Goal: Information Seeking & Learning: Learn about a topic

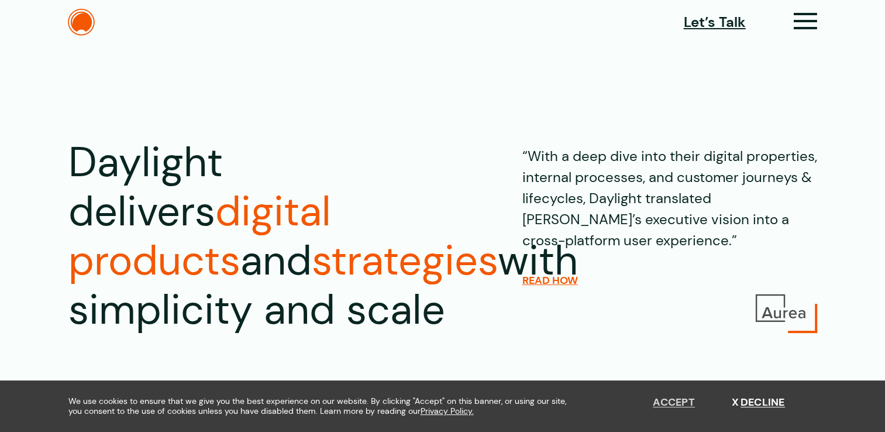
click at [663, 401] on button "Accept" at bounding box center [674, 402] width 42 height 13
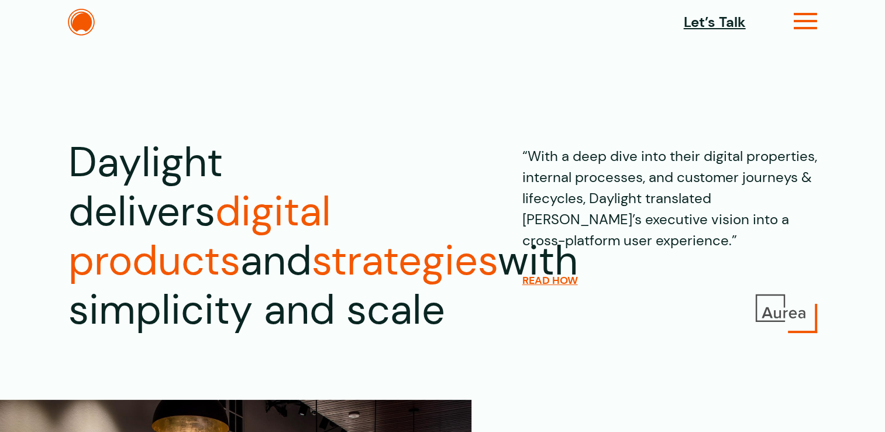
click at [805, 20] on icon at bounding box center [806, 26] width 24 height 12
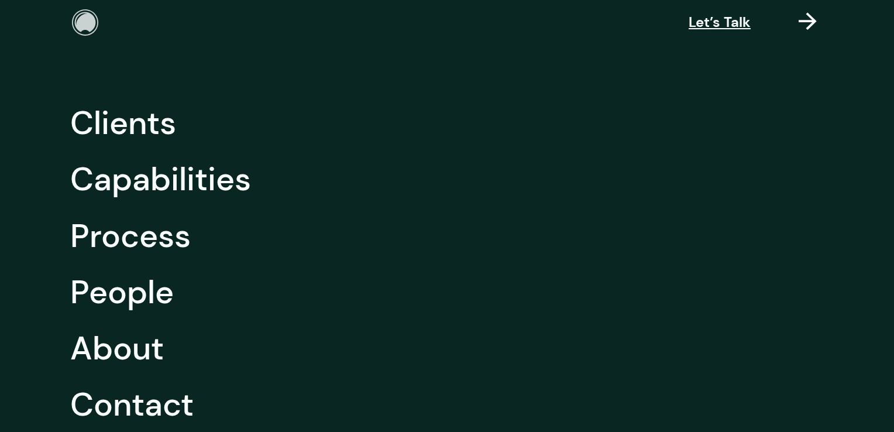
click at [84, 26] on img at bounding box center [85, 22] width 27 height 27
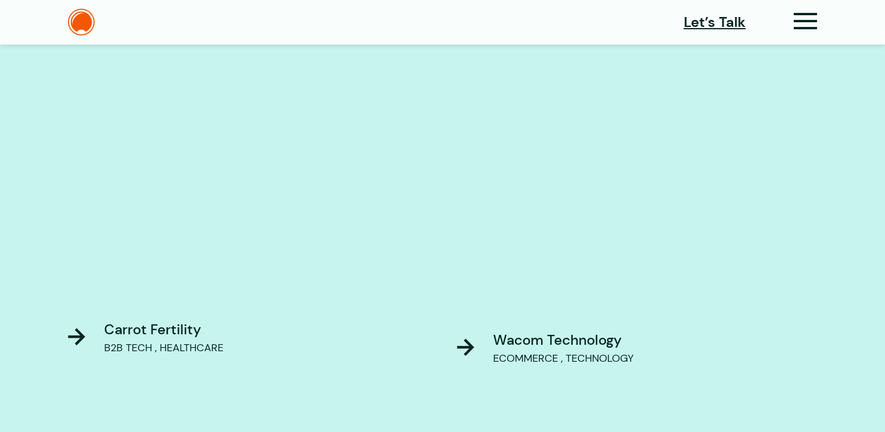
scroll to position [823, 0]
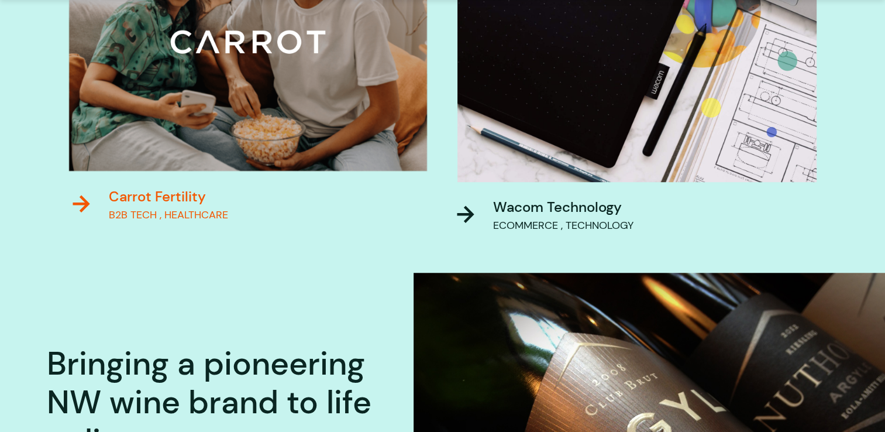
click at [158, 194] on div "Carrot Fertility" at bounding box center [168, 196] width 119 height 21
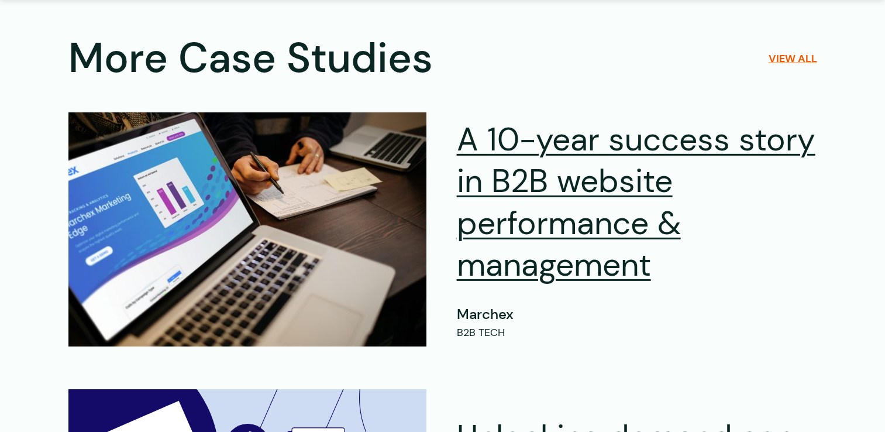
scroll to position [3628, 0]
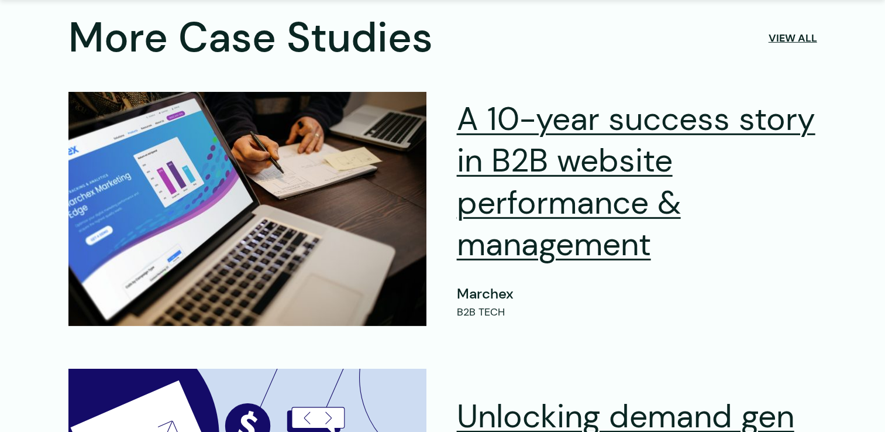
click at [795, 41] on link "View all" at bounding box center [793, 38] width 49 height 13
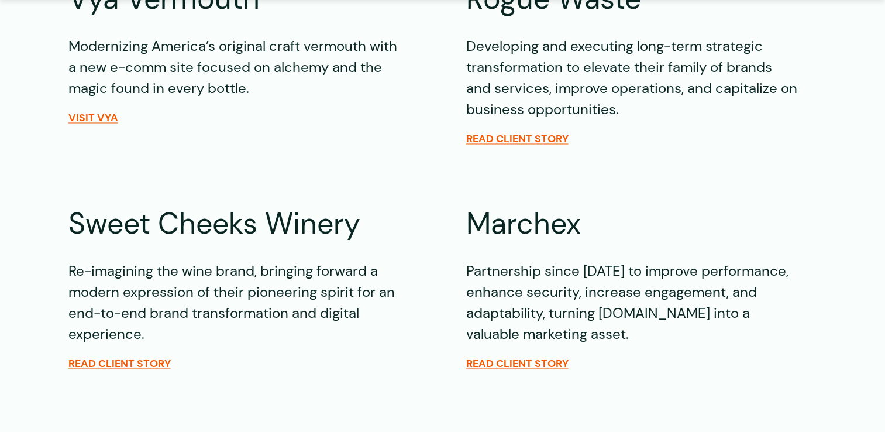
scroll to position [2282, 0]
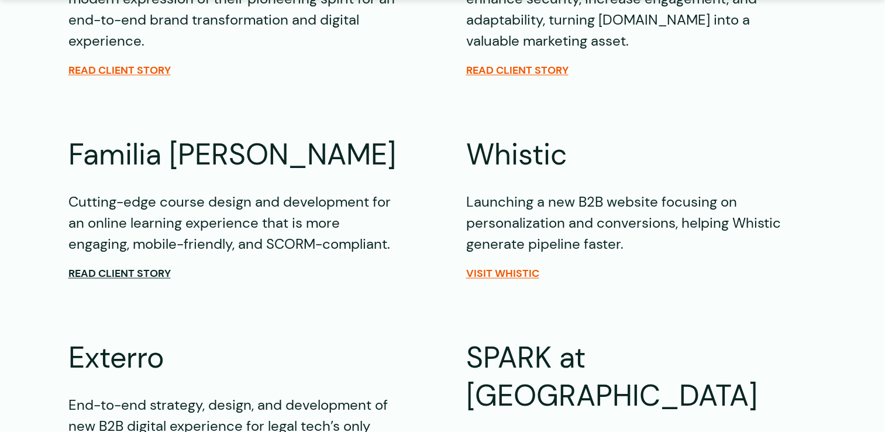
click at [125, 267] on span "Read client story" at bounding box center [119, 273] width 102 height 13
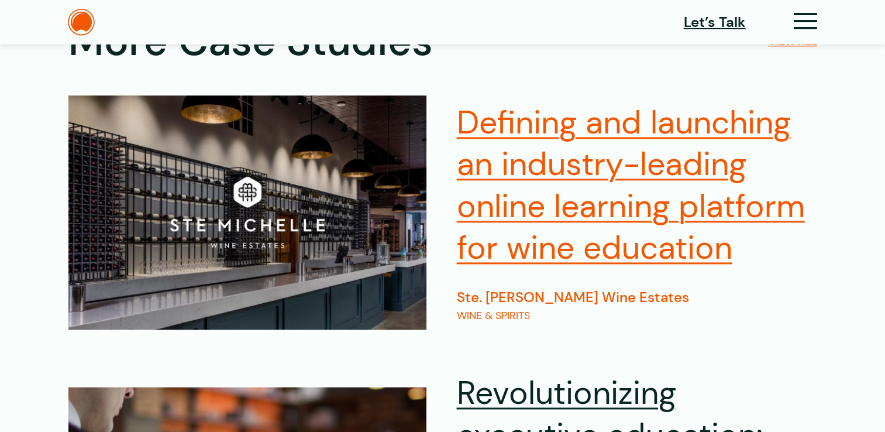
scroll to position [5852, 0]
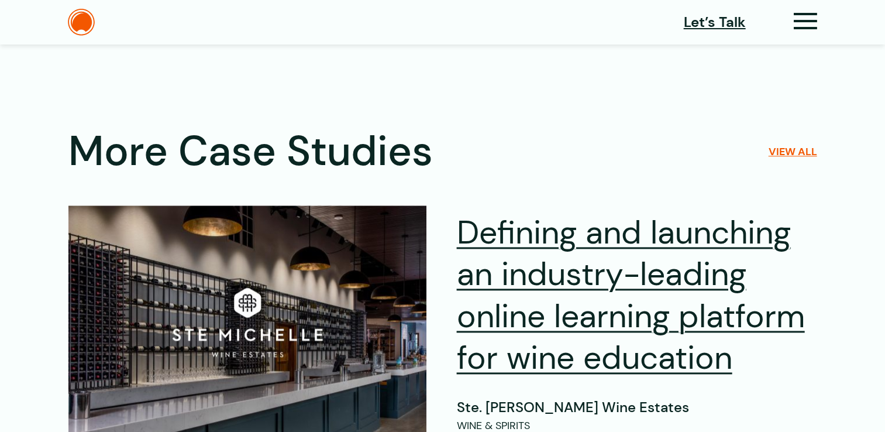
click at [777, 160] on div "More Case Studies View all" at bounding box center [442, 151] width 749 height 49
click at [772, 154] on link "View all" at bounding box center [793, 151] width 49 height 13
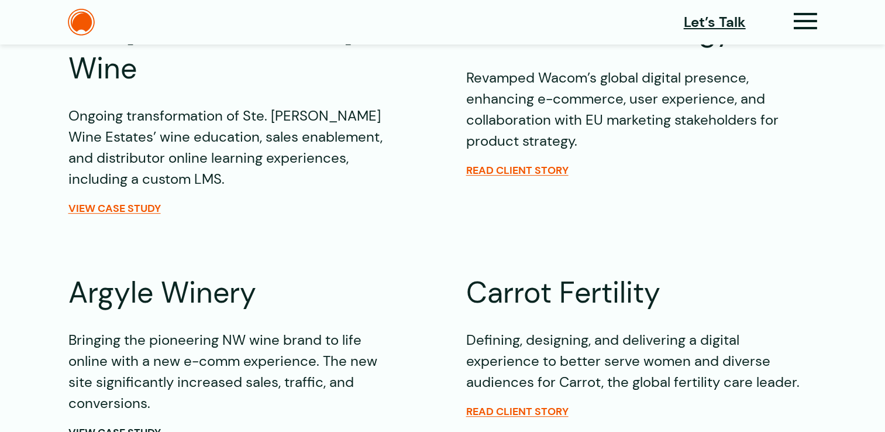
scroll to position [410, 0]
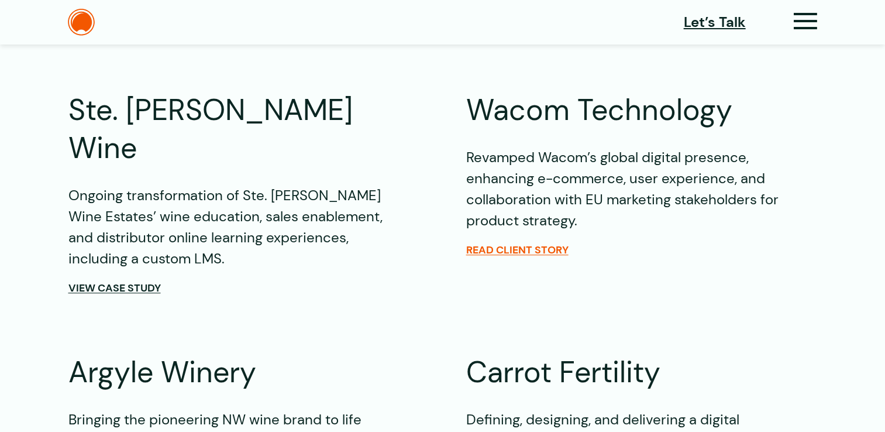
click at [122, 281] on span "View Case Study" at bounding box center [114, 287] width 92 height 13
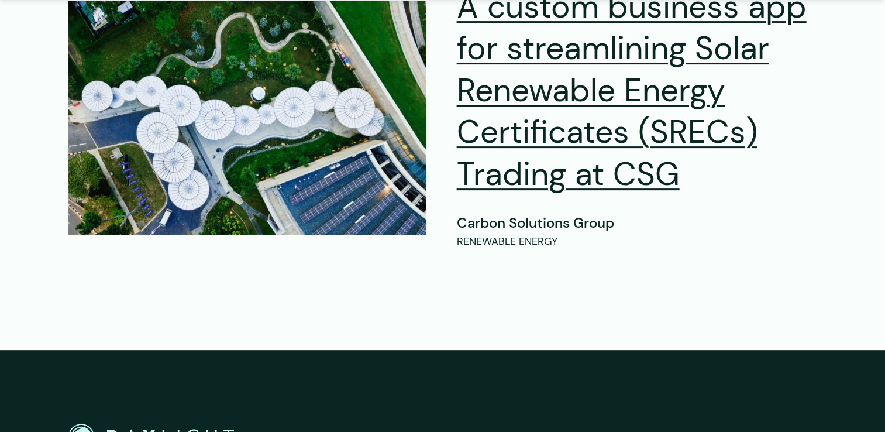
scroll to position [5030, 0]
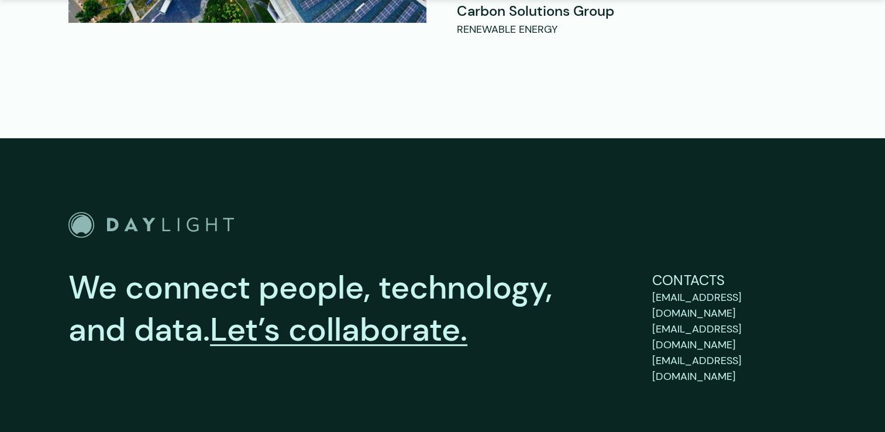
click at [173, 212] on img "Go to Home Page" at bounding box center [151, 225] width 166 height 26
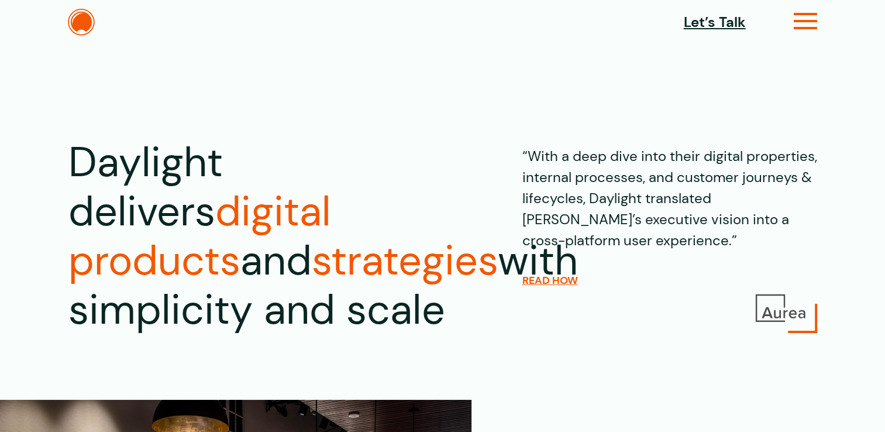
click at [798, 23] on icon at bounding box center [806, 26] width 24 height 12
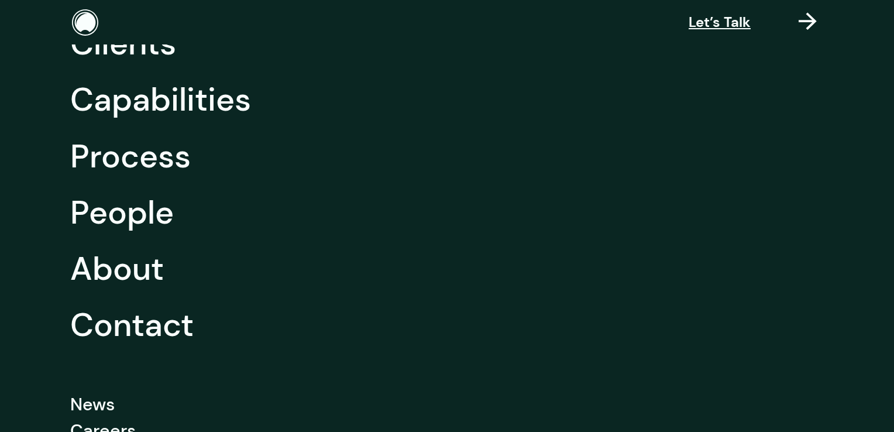
scroll to position [202, 0]
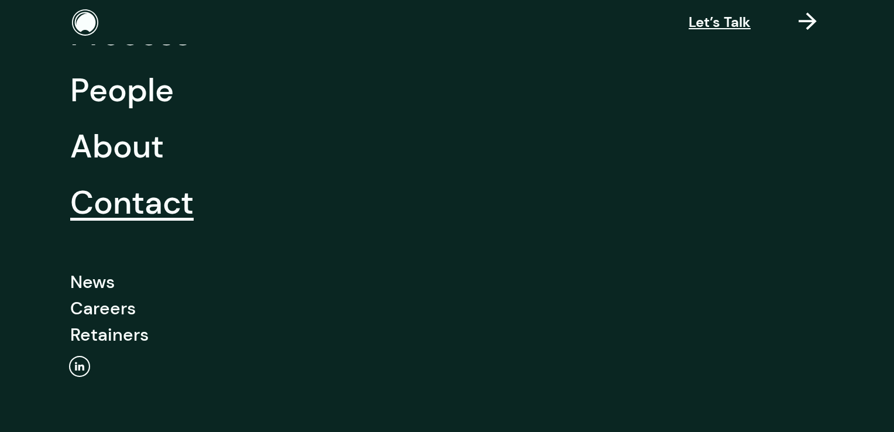
click at [143, 211] on link "Contact" at bounding box center [131, 202] width 123 height 56
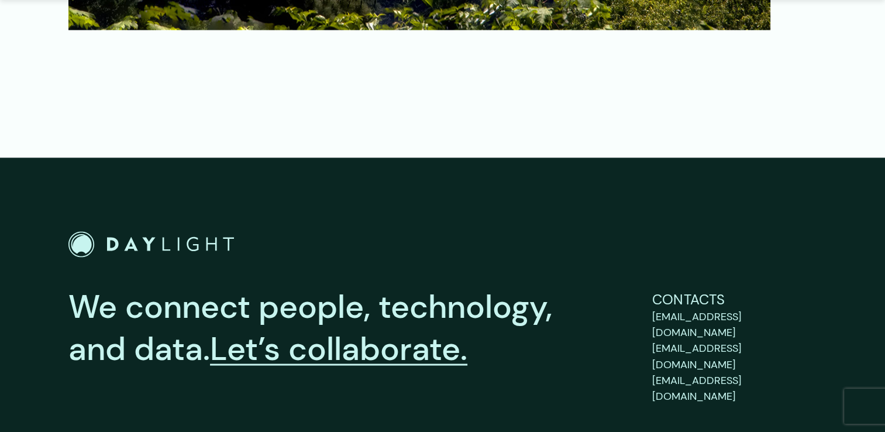
scroll to position [1873, 0]
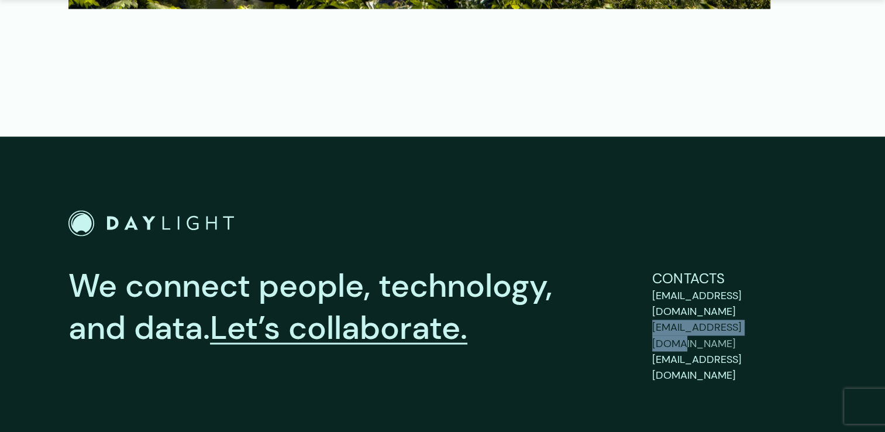
drag, startPoint x: 645, startPoint y: 294, endPoint x: 757, endPoint y: 296, distance: 111.8
click at [757, 296] on div "We connect people, technology, and data. Let’s collaborate. Contacts [EMAIL_ADD…" at bounding box center [442, 324] width 749 height 118
copy span "[EMAIL_ADDRESS][DOMAIN_NAME]"
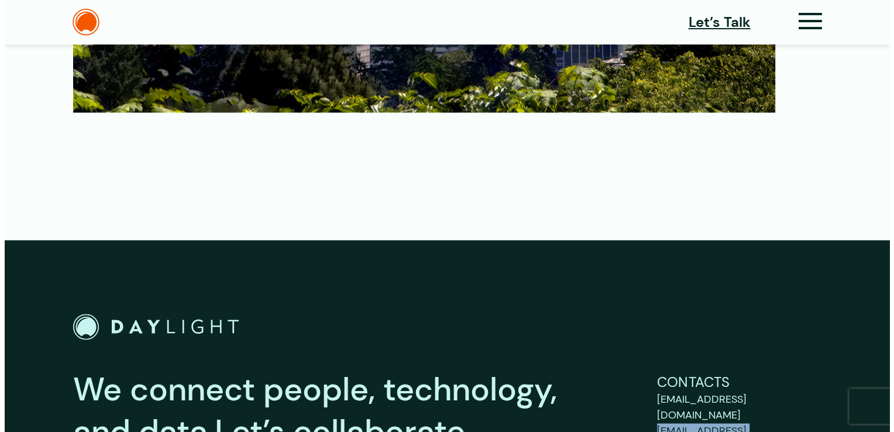
scroll to position [1639, 0]
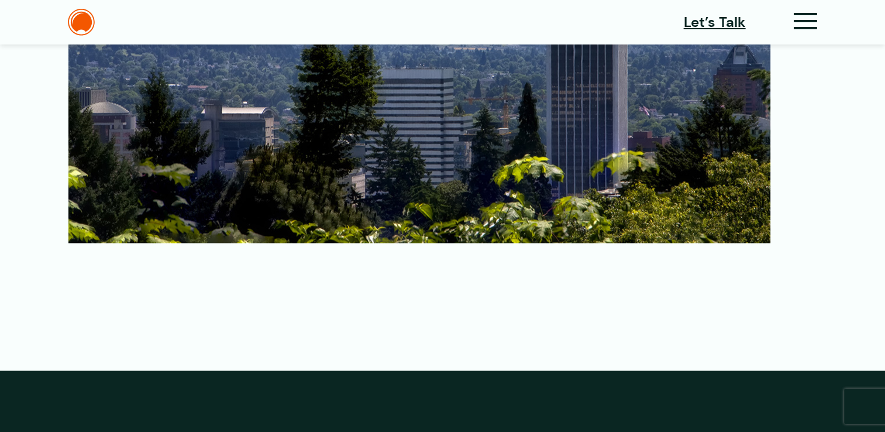
click at [809, 26] on icon at bounding box center [806, 26] width 24 height 12
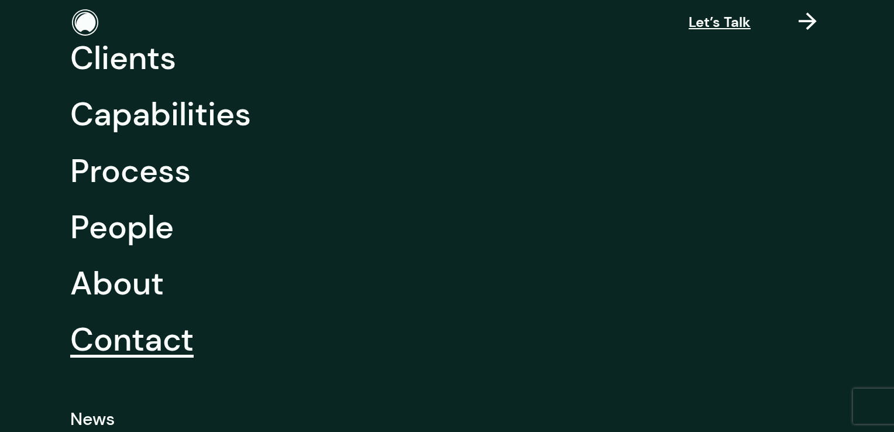
scroll to position [202, 0]
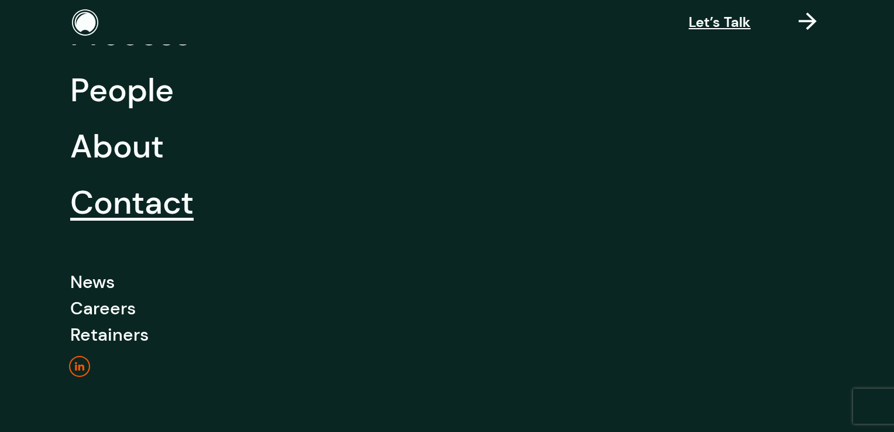
click at [78, 368] on icon "Linkedin" at bounding box center [79, 367] width 21 height 22
click at [815, 21] on icon at bounding box center [808, 27] width 18 height 12
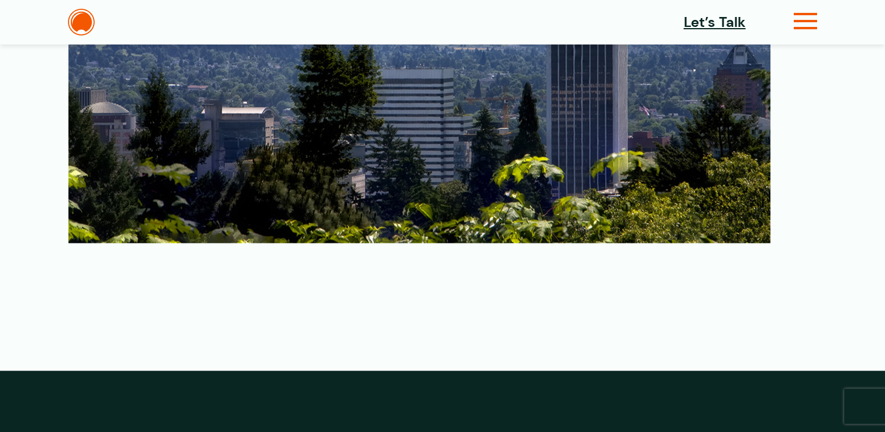
click at [804, 20] on icon at bounding box center [806, 26] width 24 height 12
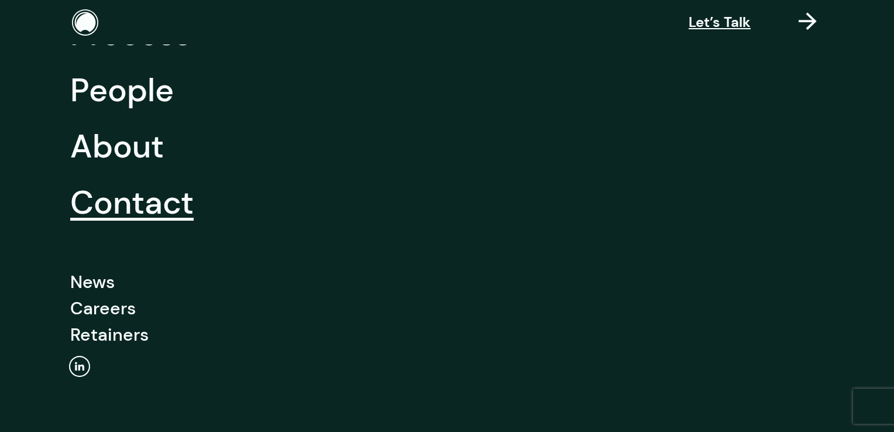
click at [131, 207] on link "Contact" at bounding box center [131, 202] width 123 height 56
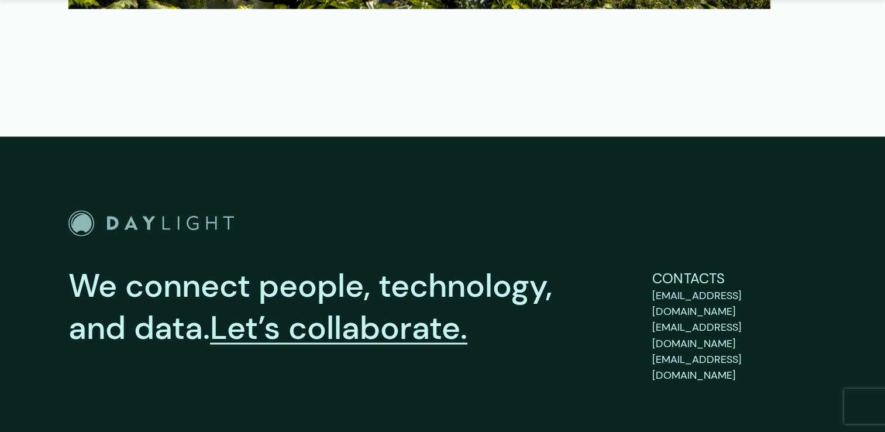
scroll to position [1580, 0]
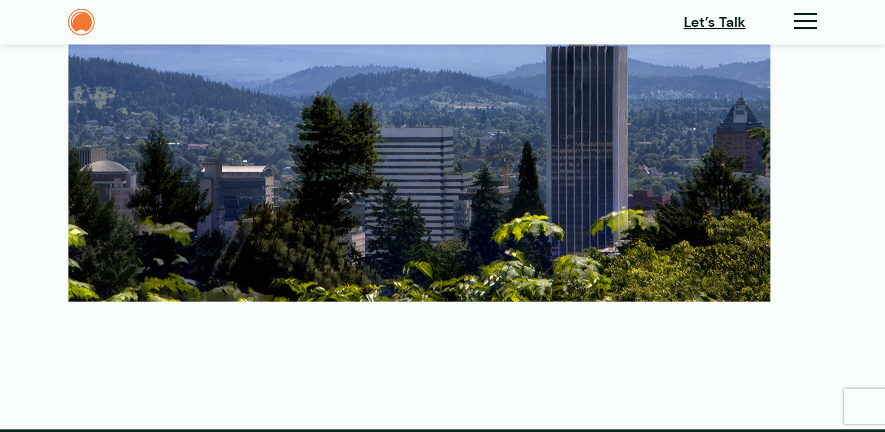
click at [80, 23] on img at bounding box center [81, 22] width 27 height 27
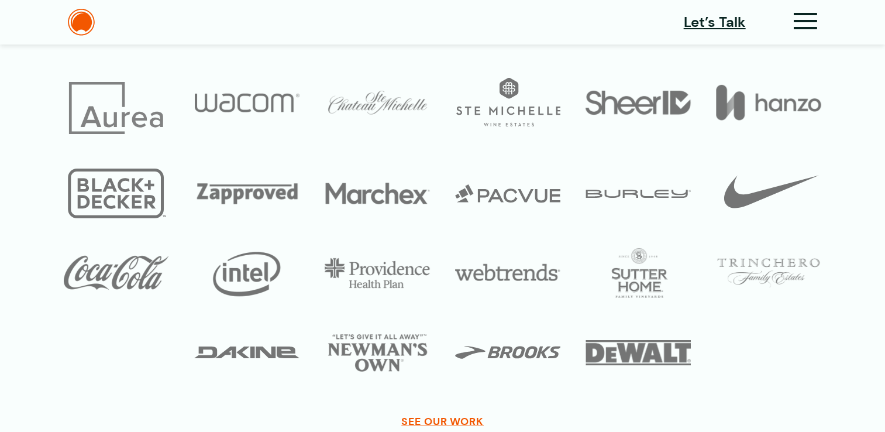
scroll to position [3690, 0]
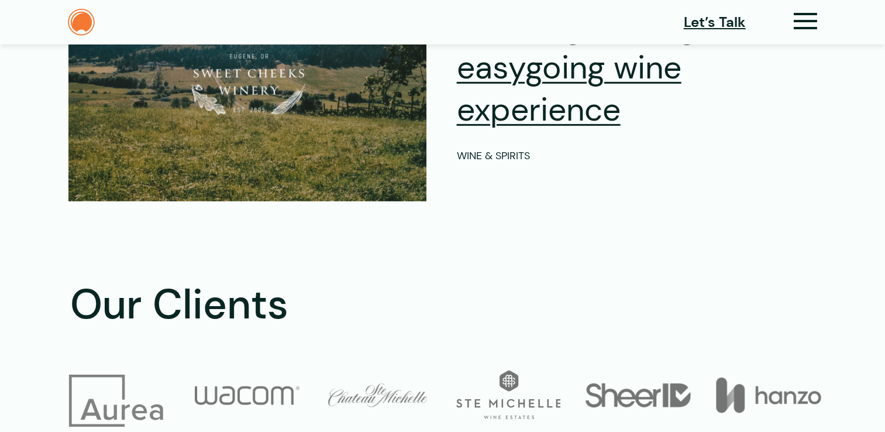
click at [78, 30] on img at bounding box center [81, 22] width 27 height 27
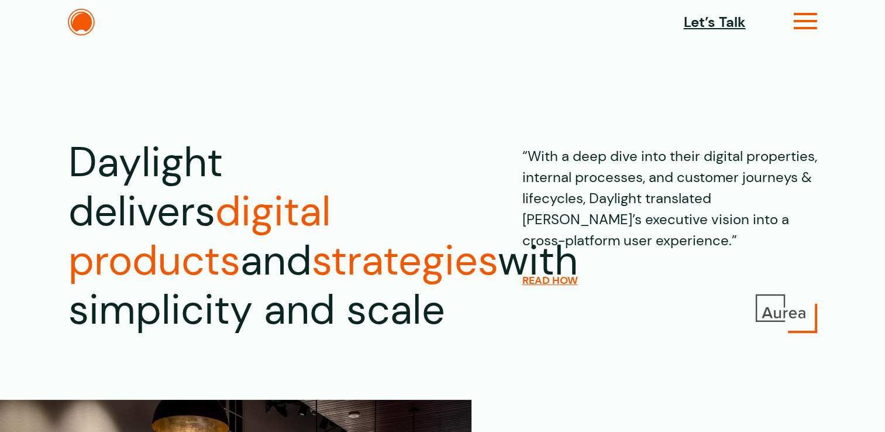
click at [810, 28] on icon at bounding box center [806, 26] width 24 height 12
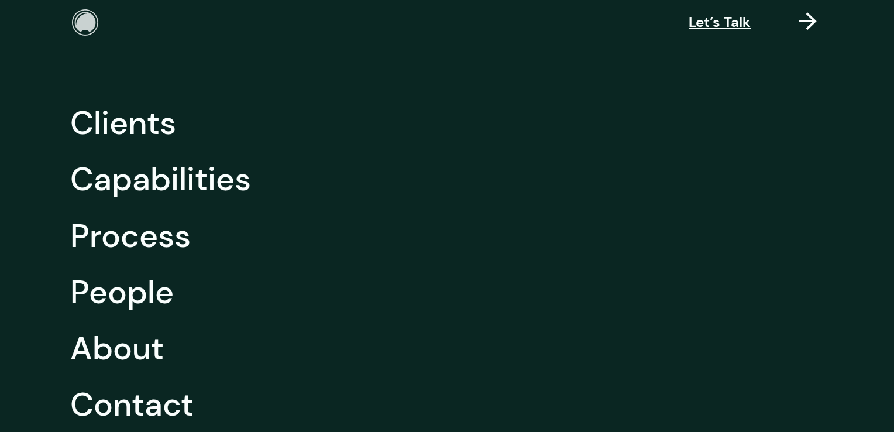
click at [81, 27] on img at bounding box center [85, 22] width 27 height 27
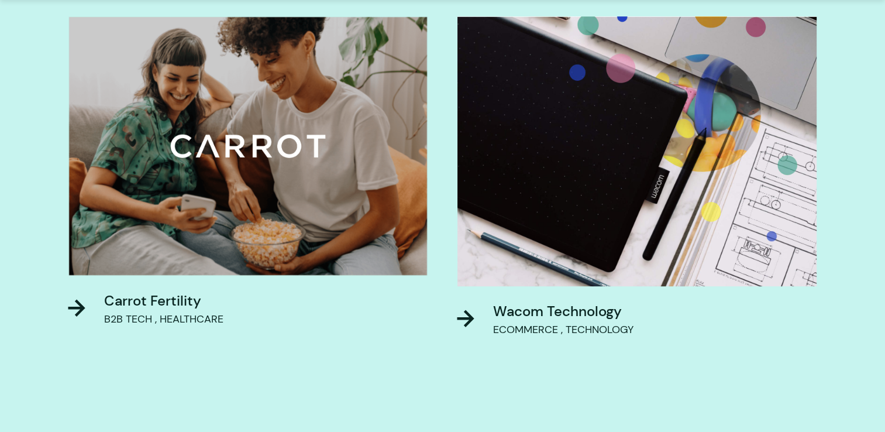
scroll to position [819, 0]
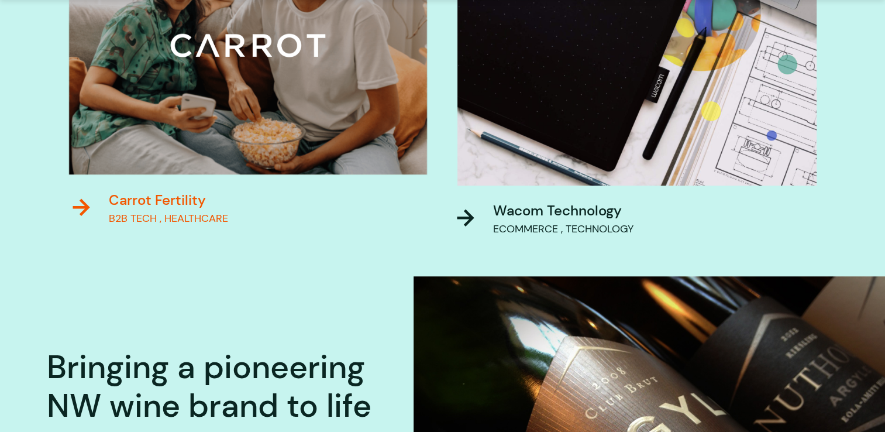
click at [136, 211] on p "B2B Tech ," at bounding box center [135, 219] width 53 height 16
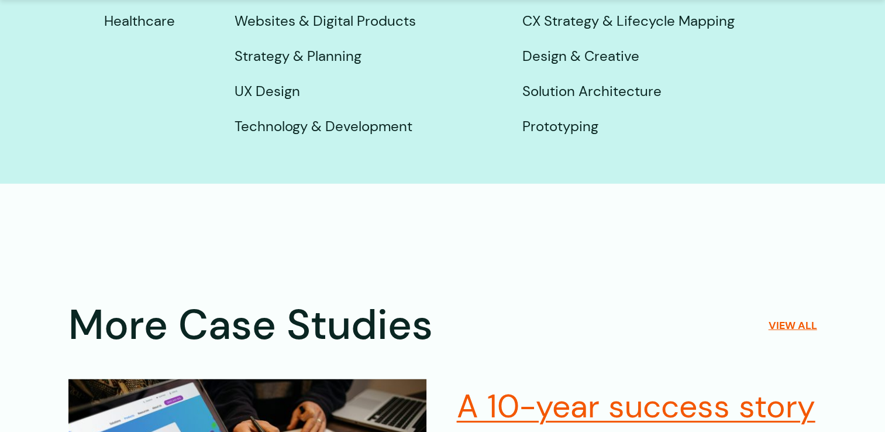
scroll to position [3511, 0]
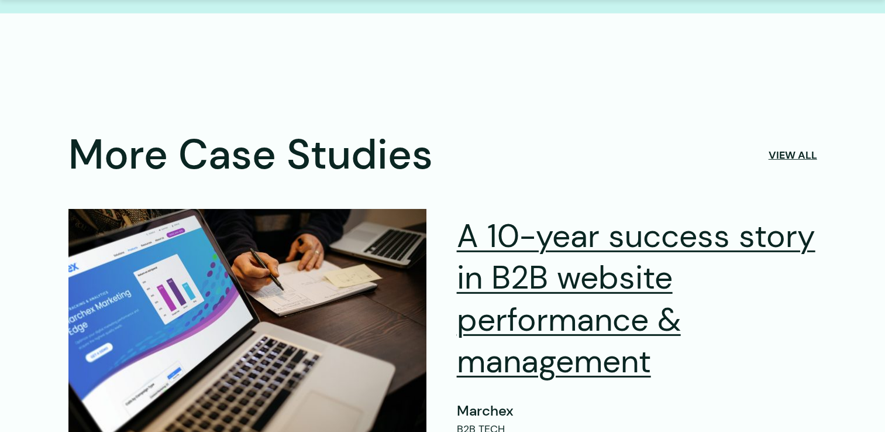
click at [796, 151] on link "View all" at bounding box center [793, 155] width 49 height 13
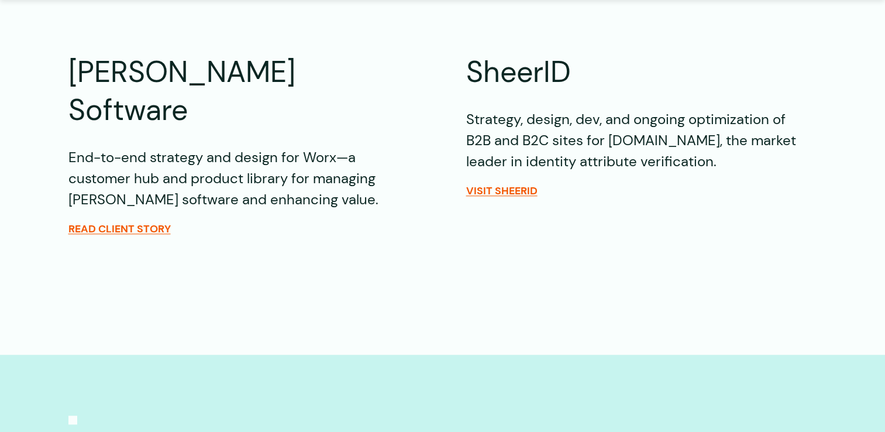
scroll to position [936, 0]
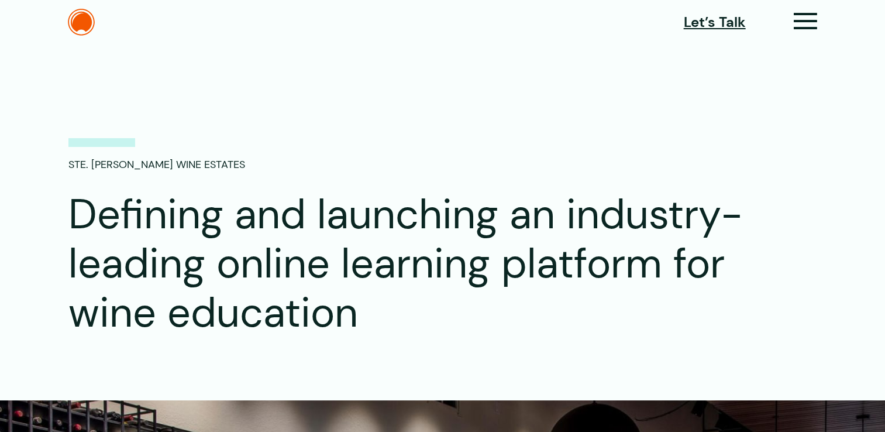
drag, startPoint x: 70, startPoint y: 166, endPoint x: 211, endPoint y: 158, distance: 141.2
click at [211, 158] on p "Ste. Michelle Wine Estates" at bounding box center [156, 155] width 177 height 35
copy p "Ste. Michelle Wine Estates"
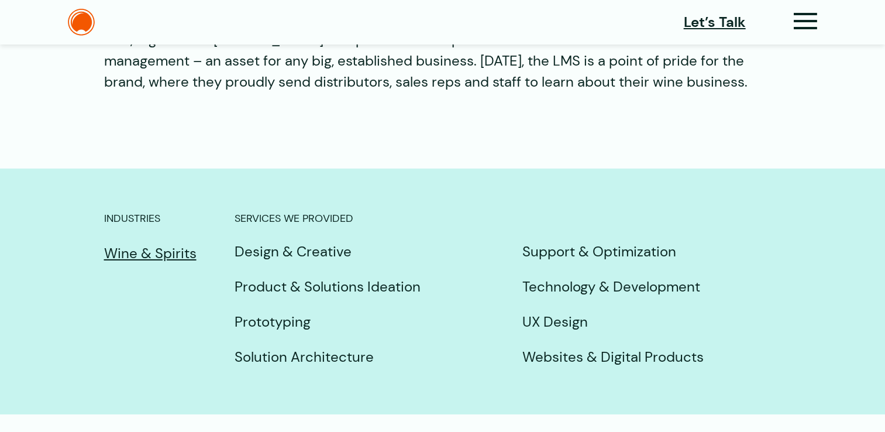
scroll to position [3876, 0]
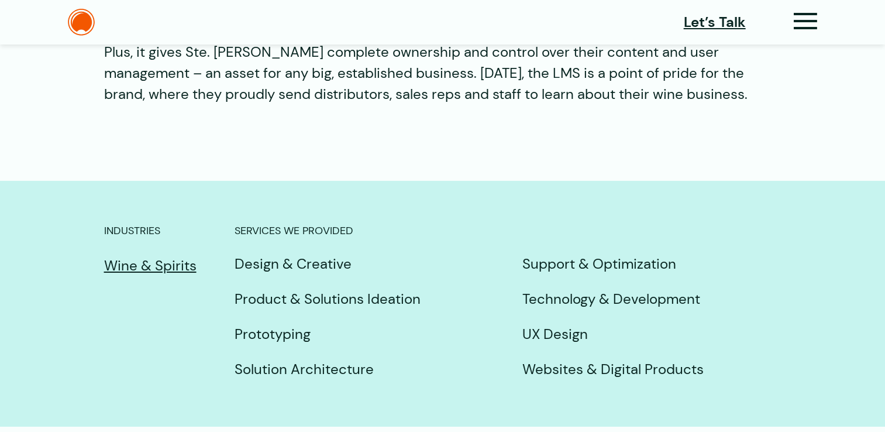
drag, startPoint x: 68, startPoint y: 215, endPoint x: 705, endPoint y: 350, distance: 650.3
copy article "Defining and launching an industry-leading online learning platform for wine ed…"
click at [61, 223] on div "Industries Wine & Spirits Services we provided Design & Creative Product & Solu…" at bounding box center [442, 308] width 771 height 171
drag, startPoint x: 100, startPoint y: 207, endPoint x: 699, endPoint y: 383, distance: 623.9
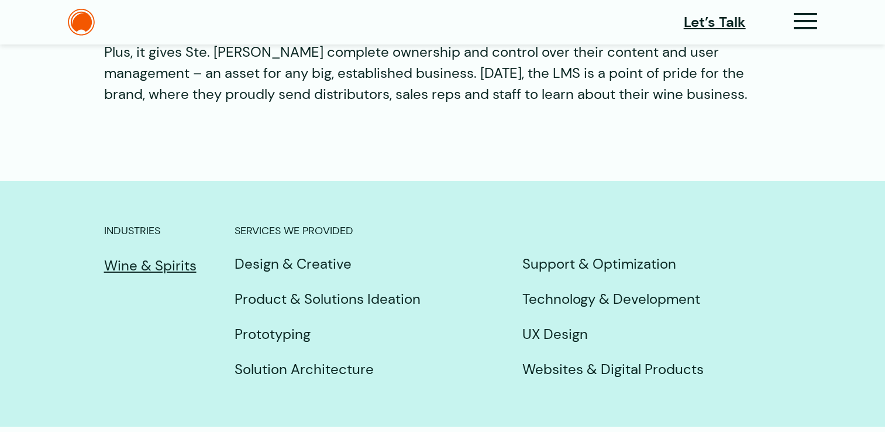
click at [699, 383] on section "Industries Wine & Spirits Services we provided Design & Creative Product & Solu…" at bounding box center [442, 304] width 885 height 246
copy div "Industries Wine & Spirits Services we provided Design & Creative Product & Solu…"
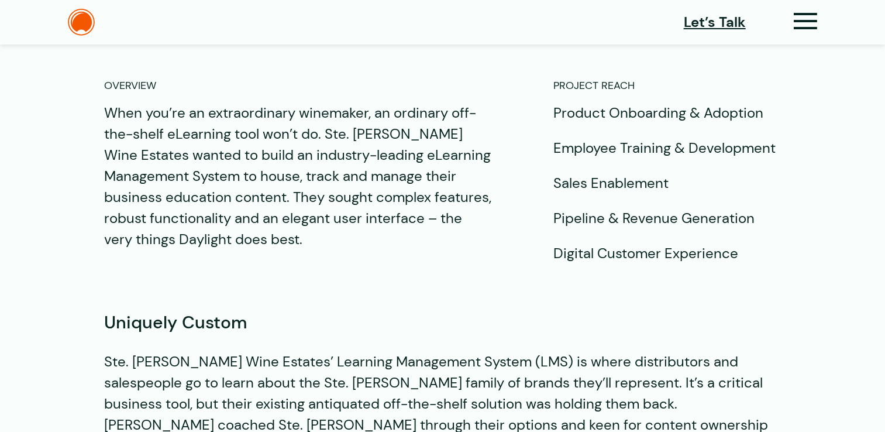
scroll to position [716, 0]
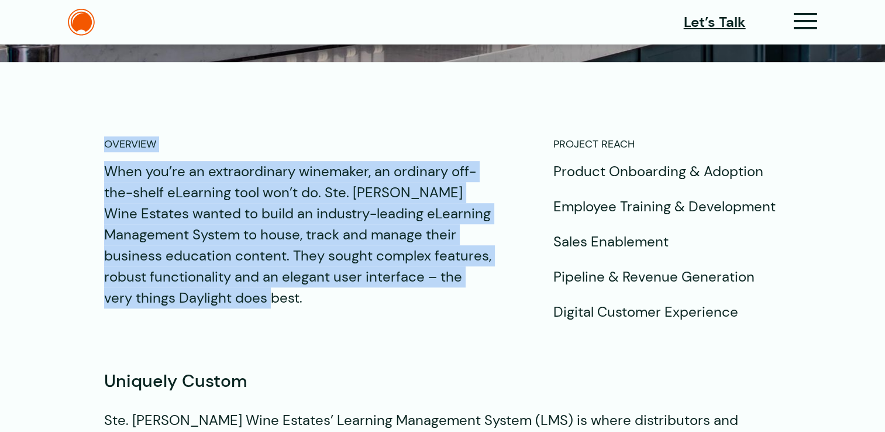
drag, startPoint x: 104, startPoint y: 144, endPoint x: 341, endPoint y: 297, distance: 281.9
click at [341, 297] on div "OVERVIEW When you’re an extraordinary winemaker, an ordinary off-the-shelf eLea…" at bounding box center [298, 229] width 389 height 186
copy div "OVERVIEW When you’re an extraordinary winemaker, an ordinary off-the-shelf eLea…"
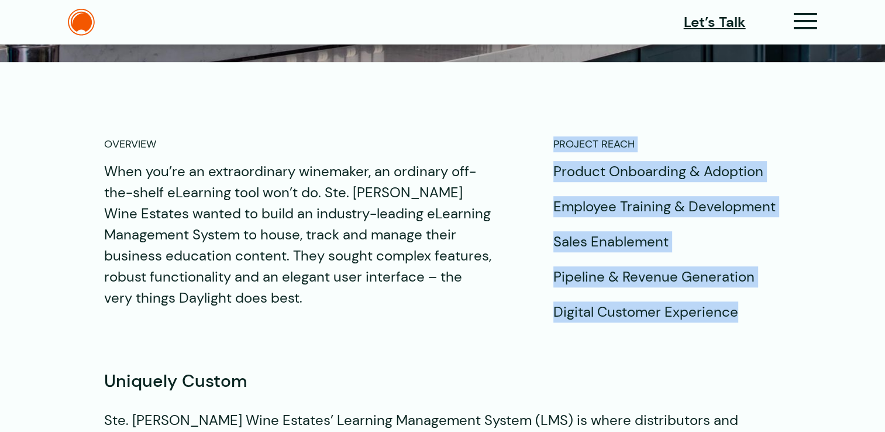
drag, startPoint x: 554, startPoint y: 142, endPoint x: 743, endPoint y: 303, distance: 248.6
click at [743, 303] on div "PROJECT REACH Product Onboarding & Adoption Employee Training & Development Sal…" at bounding box center [668, 229] width 228 height 186
copy div "PROJECT REACH Product Onboarding & Adoption Employee Training & Development Sal…"
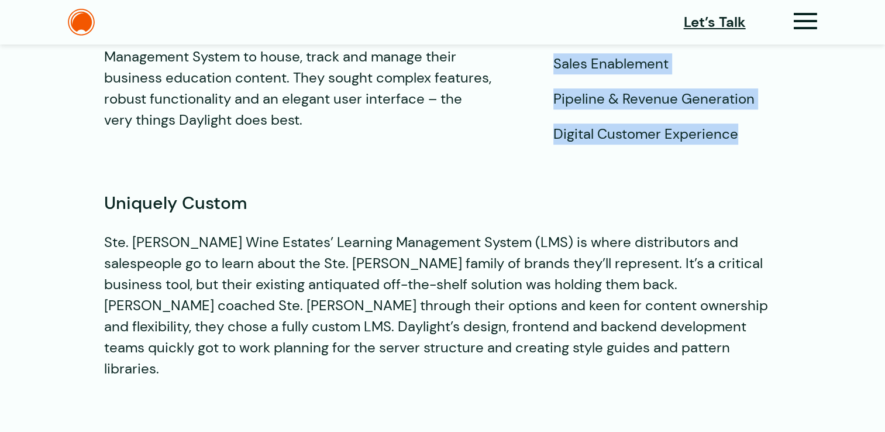
scroll to position [891, 0]
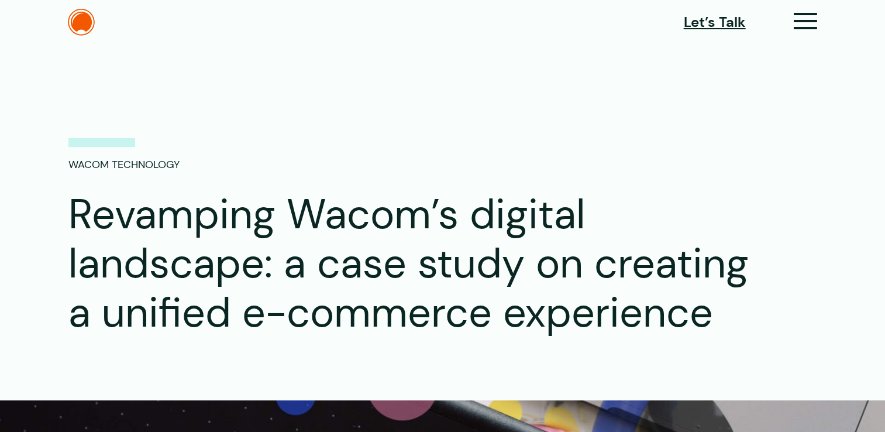
drag, startPoint x: 180, startPoint y: 162, endPoint x: 71, endPoint y: 159, distance: 109.5
click at [71, 159] on p "Wacom Technology" at bounding box center [123, 155] width 111 height 35
copy p "Wacom Technology"
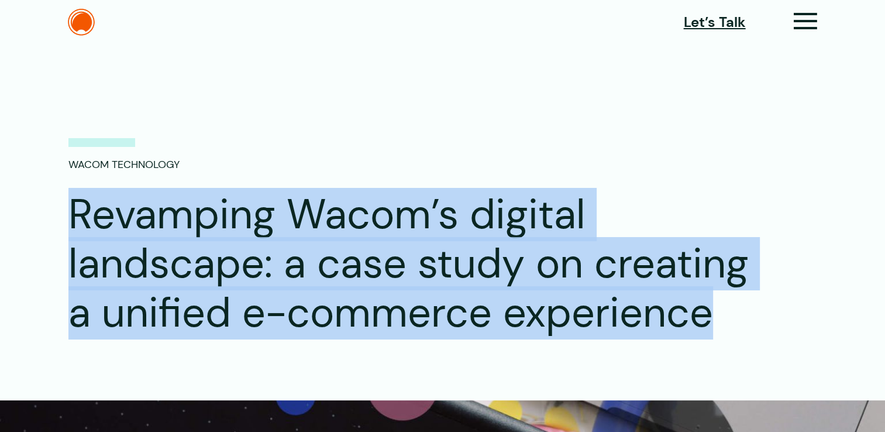
drag, startPoint x: 74, startPoint y: 207, endPoint x: 667, endPoint y: 325, distance: 603.8
click at [667, 325] on h1 "Revamping Wacom’s digital landscape: a case study on creating a unified e-comme…" at bounding box center [424, 263] width 712 height 147
copy h1 "Revamping Wacom’s digital landscape: a case study on creating a unified e-comme…"
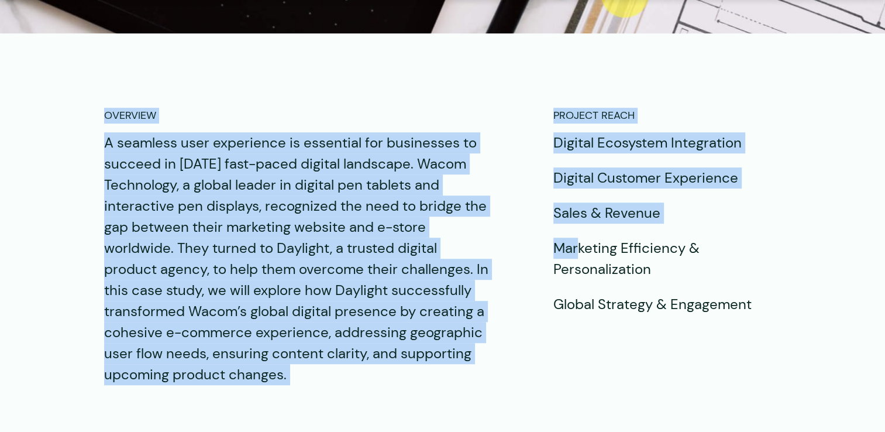
scroll to position [819, 0]
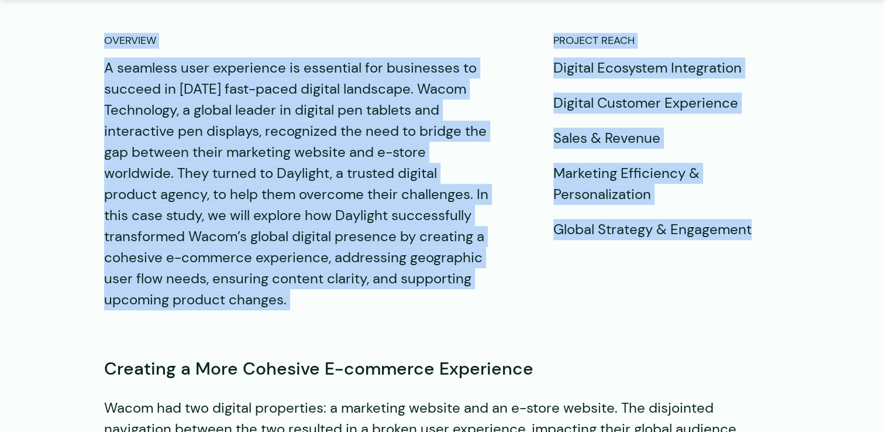
drag, startPoint x: 105, startPoint y: 214, endPoint x: 777, endPoint y: 238, distance: 672.2
click at [777, 238] on div "OVERVIEW A seamless user experience is essential for businesses to succeed in t…" at bounding box center [443, 171] width 678 height 277
copy div "OVERVIEW A seamless user experience is essential for businesses to succeed in t…"
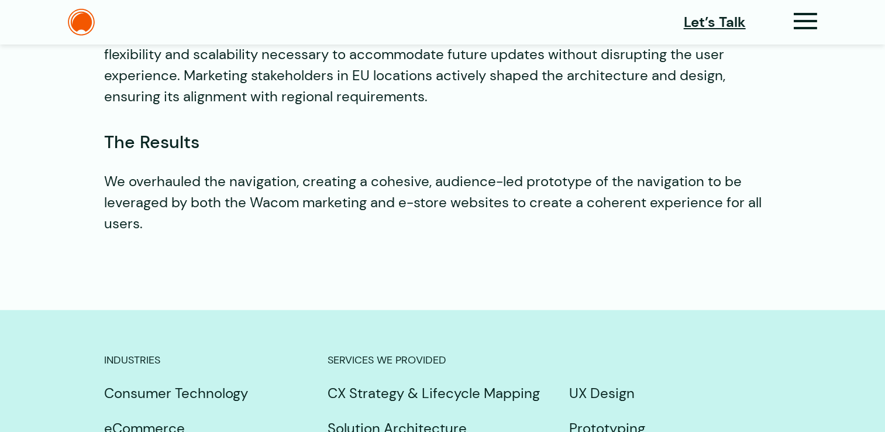
scroll to position [2516, 0]
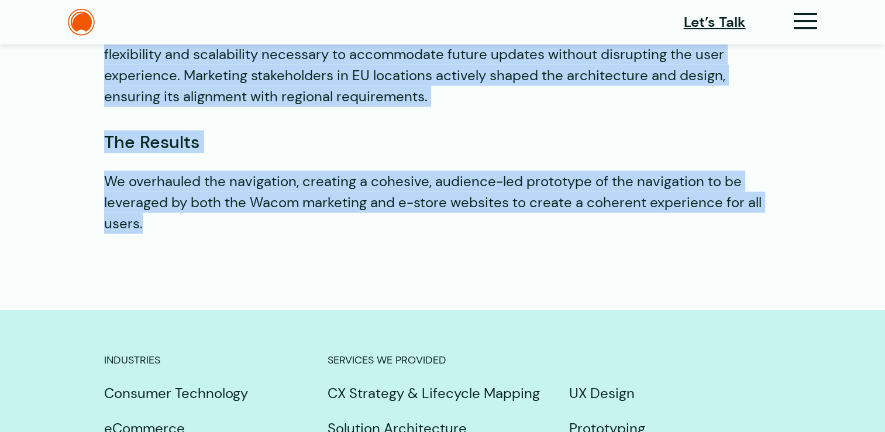
drag, startPoint x: 105, startPoint y: 131, endPoint x: 142, endPoint y: 184, distance: 64.4
copy div "Creating a More Cohesive E-commerce Experience Wacom had two digital properties…"
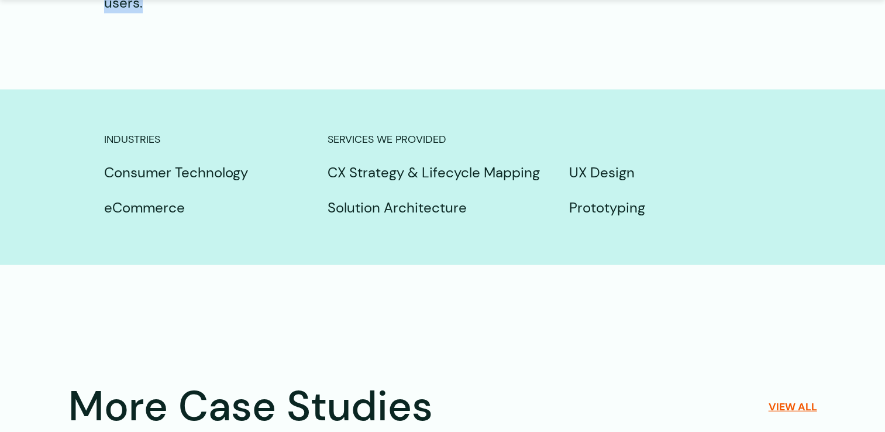
scroll to position [2750, 0]
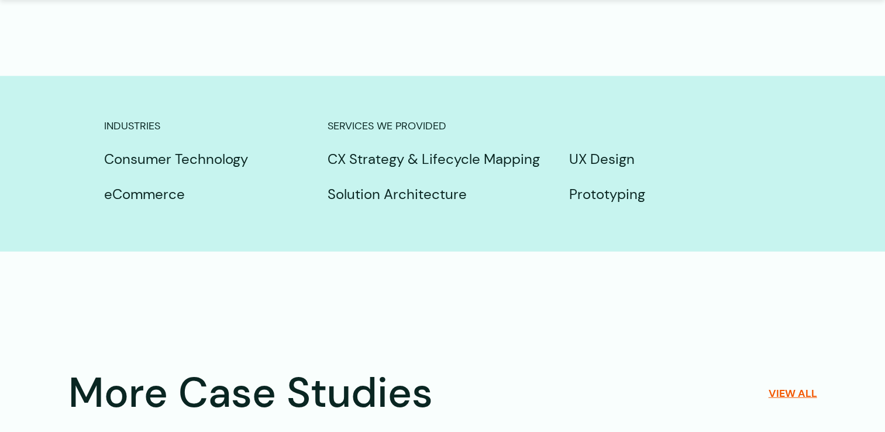
drag, startPoint x: 100, startPoint y: 78, endPoint x: 651, endPoint y: 144, distance: 555.1
click at [651, 144] on div "Industries Consumer Technology eCommerce Services we provided CX Strategy & Lif…" at bounding box center [442, 168] width 771 height 101
copy div "Industries Consumer Technology eCommerce Services we provided CX Strategy & Lif…"
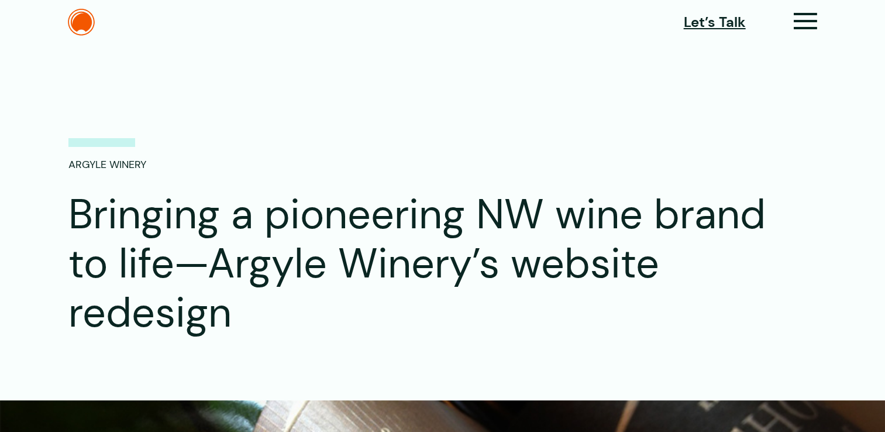
drag, startPoint x: 69, startPoint y: 163, endPoint x: 159, endPoint y: 167, distance: 89.7
click at [159, 167] on div "Argyle Winery" at bounding box center [442, 154] width 749 height 37
copy p "Argyle Winery"
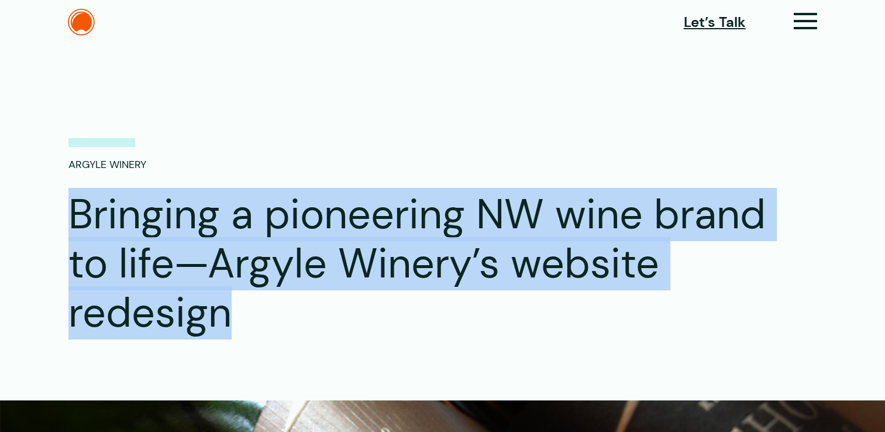
drag, startPoint x: 72, startPoint y: 208, endPoint x: 227, endPoint y: 315, distance: 188.1
click at [227, 315] on h1 "Bringing a pioneering NW wine brand to life—Argyle Winery’s website redesign" at bounding box center [424, 263] width 712 height 147
copy h1 "Bringing a pioneering NW wine brand to life—Argyle Winery’s website redesign"
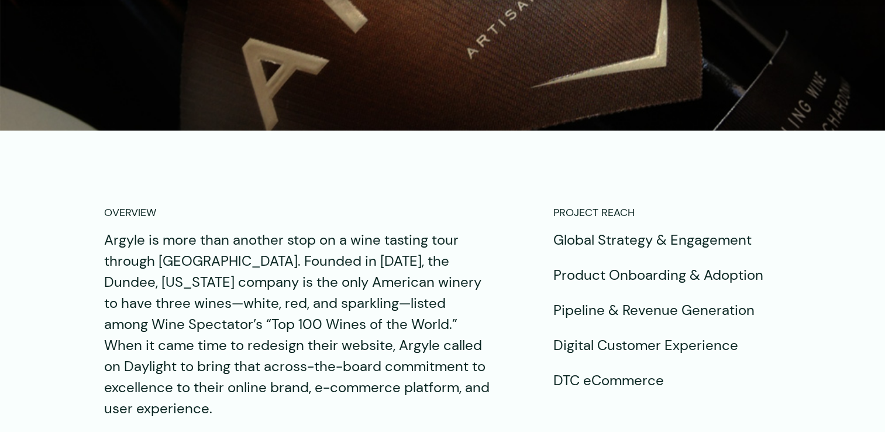
scroll to position [819, 0]
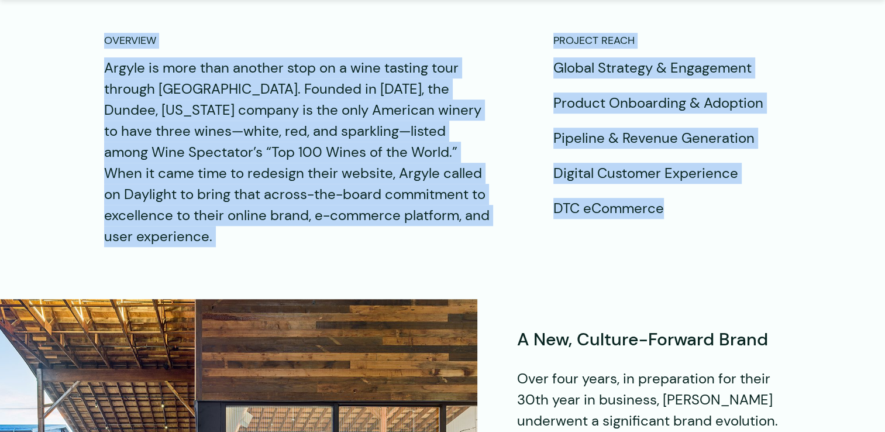
drag, startPoint x: 104, startPoint y: 36, endPoint x: 675, endPoint y: 213, distance: 597.3
click at [675, 213] on div "OVERVIEW Argyle is more than another stop on a wine tasting tour through [GEOGR…" at bounding box center [443, 140] width 678 height 214
copy div "OVERVIEW Argyle is more than another stop on a wine tasting tour through [GEOGR…"
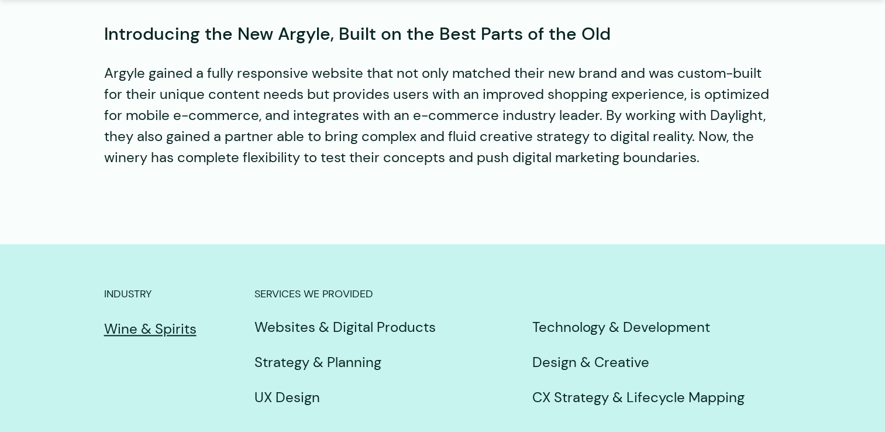
scroll to position [5676, 0]
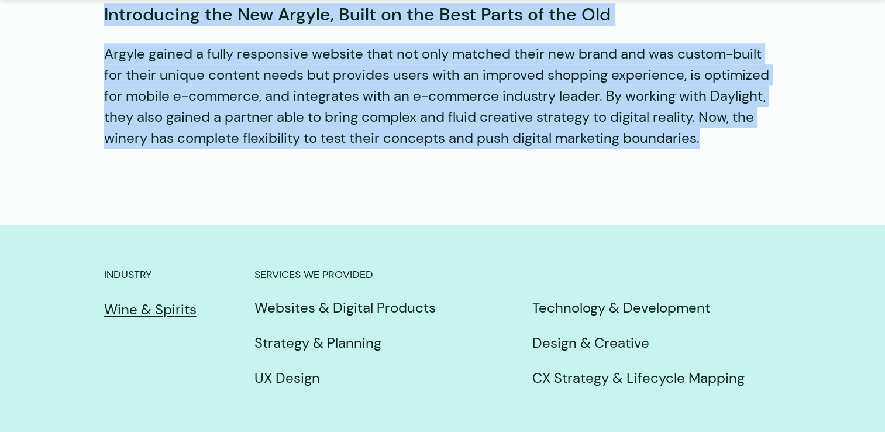
drag, startPoint x: 518, startPoint y: 40, endPoint x: 708, endPoint y: 137, distance: 213.3
copy div "L Ips, Dolorsi-Ametcon Adipi Elit sedd eiusm, te incididuntu lab etdol 67ma ali…"
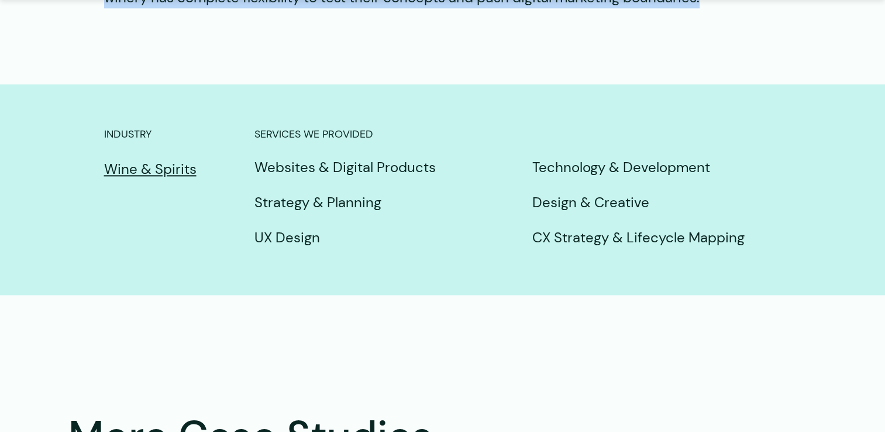
scroll to position [5852, 0]
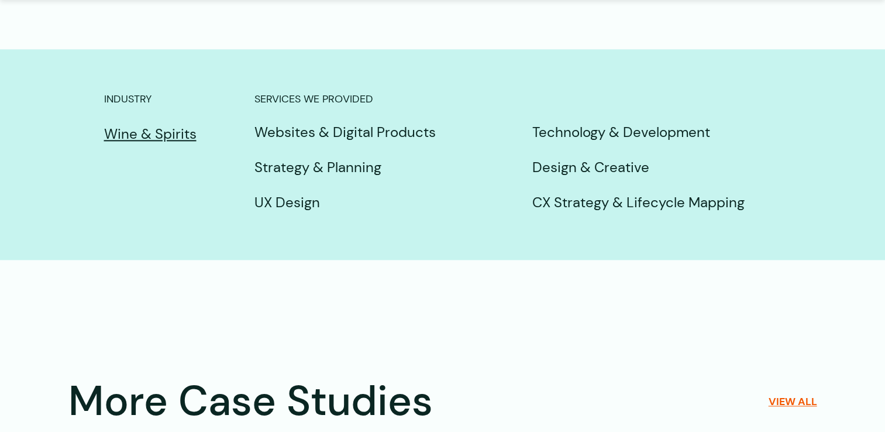
drag, startPoint x: 101, startPoint y: 274, endPoint x: 744, endPoint y: 199, distance: 647.5
click at [744, 199] on div "Industry Wine & Spirits Services we provided Websites & Digital Products Strate…" at bounding box center [442, 159] width 771 height 136
copy div "Industry Wine & Spirits Services we provided Websites & Digital Products Strate…"
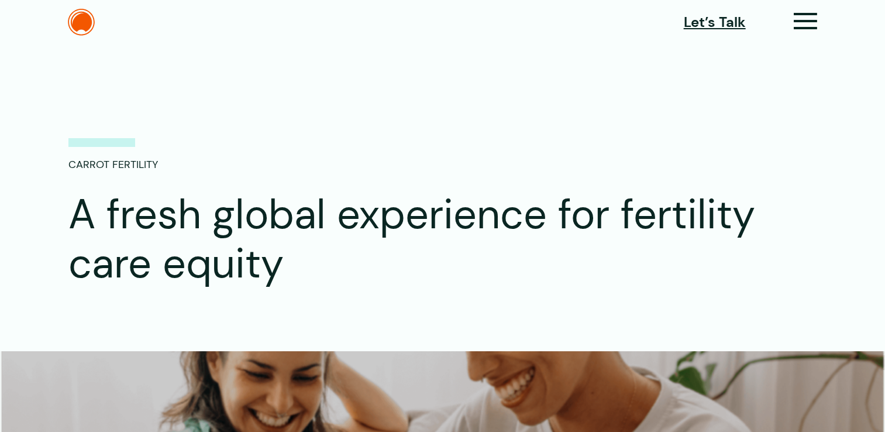
drag, startPoint x: 68, startPoint y: 163, endPoint x: 162, endPoint y: 164, distance: 93.6
click at [162, 164] on div "Carrot Fertility" at bounding box center [442, 154] width 749 height 37
copy p "Carrot Fertility"
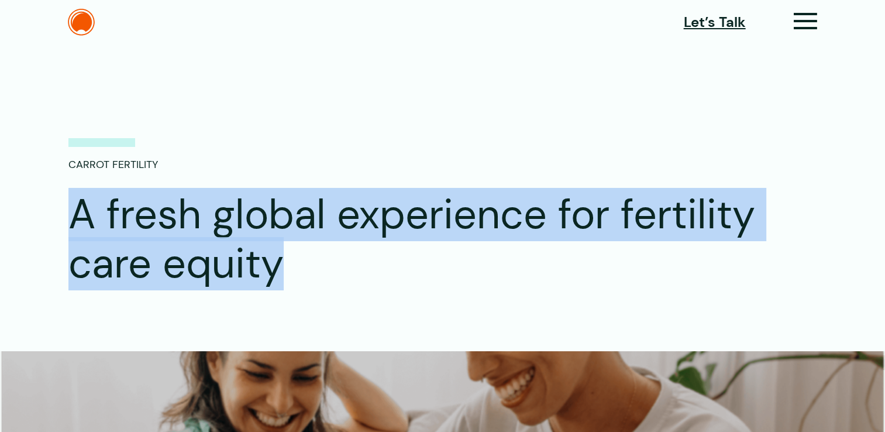
drag, startPoint x: 79, startPoint y: 215, endPoint x: 276, endPoint y: 277, distance: 206.7
click at [276, 277] on h1 "A fresh global experience for fertility care equity" at bounding box center [424, 239] width 712 height 98
copy h1 "A fresh global experience for fertility care equity"
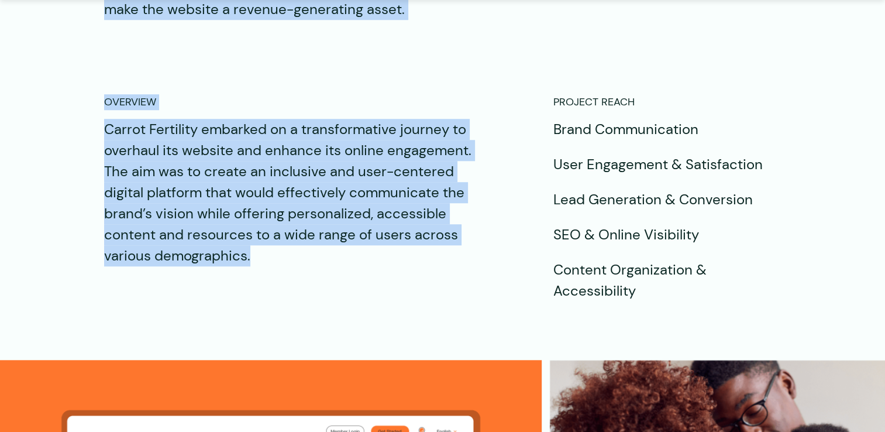
scroll to position [936, 0]
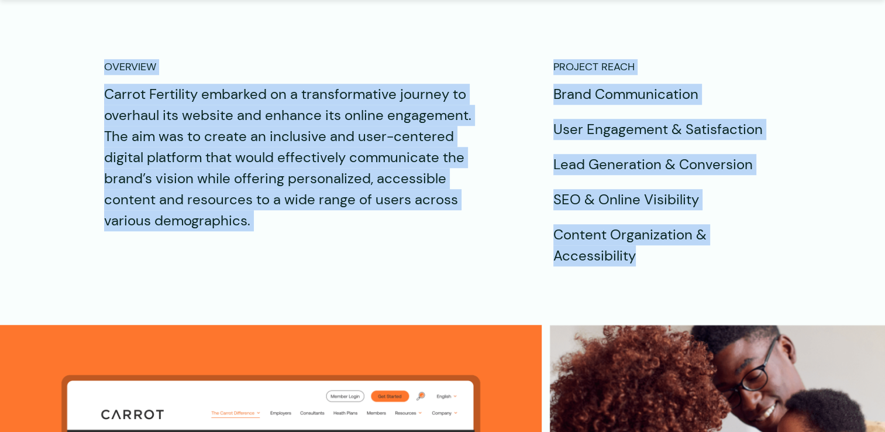
drag, startPoint x: 103, startPoint y: 211, endPoint x: 639, endPoint y: 259, distance: 538.1
copy div "Lor Ipsumdolors Ametco Adipiscin, e seddoe tempor in utlaboree dolo, magnaaliqu…"
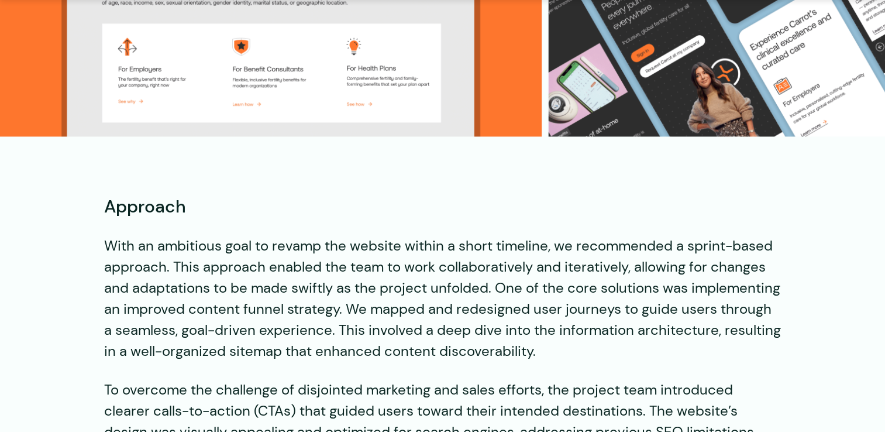
scroll to position [1814, 0]
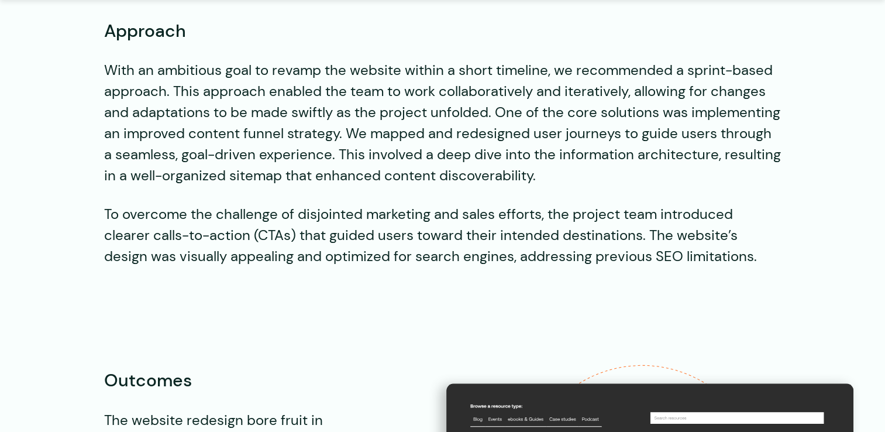
click at [111, 27] on strong "Approach" at bounding box center [145, 30] width 82 height 23
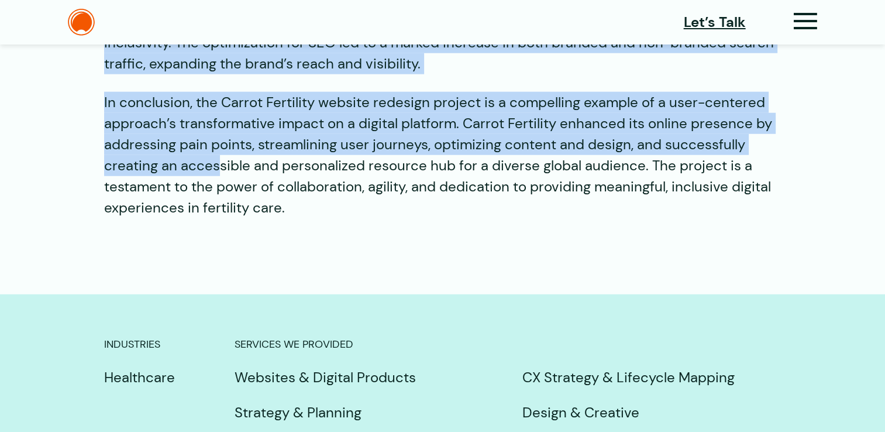
scroll to position [2984, 0]
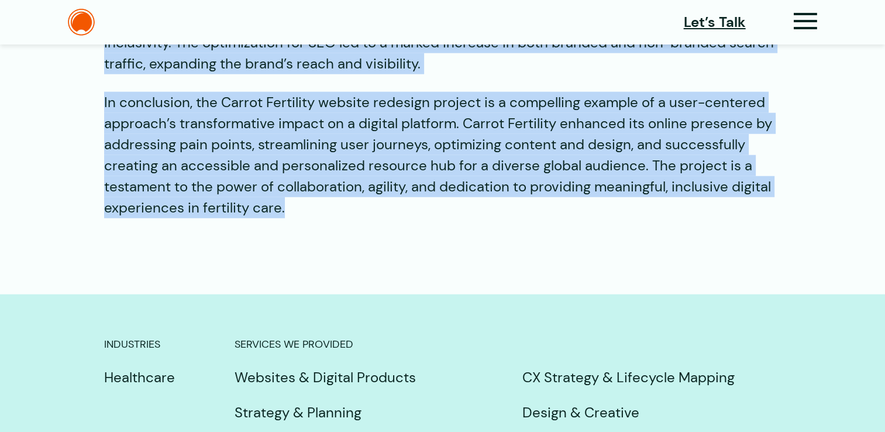
drag, startPoint x: 108, startPoint y: 28, endPoint x: 290, endPoint y: 212, distance: 259.4
copy div "Loremips Dolo si ametconse adip el seddoe tem incidid utlabo e dolor magnaali, …"
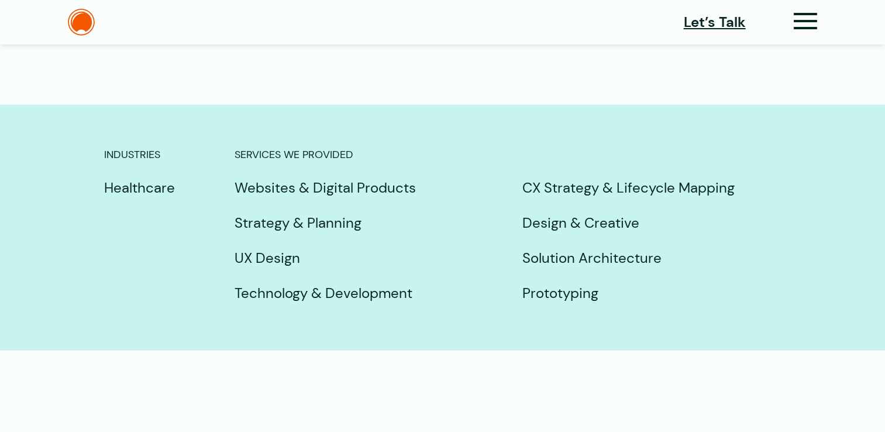
scroll to position [3218, 0]
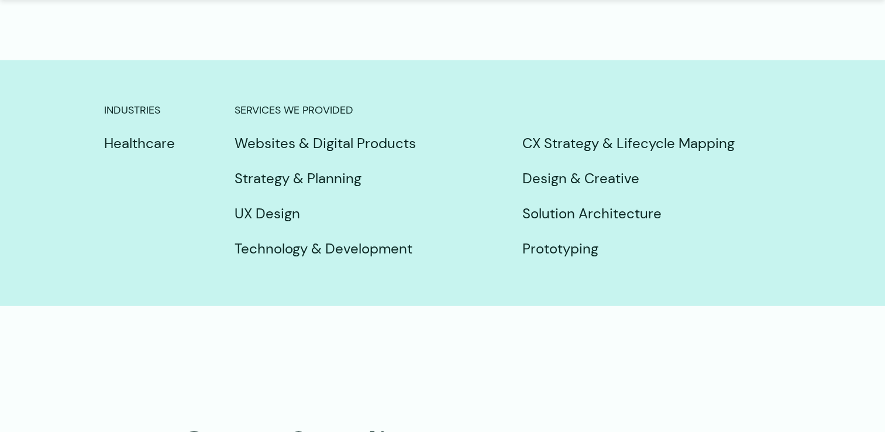
drag, startPoint x: 99, startPoint y: 107, endPoint x: 614, endPoint y: 252, distance: 534.5
click at [614, 252] on div "Industries Healthcare Services we provided Websites & Digital Products Strategy…" at bounding box center [442, 187] width 771 height 171
copy div "Industries Healthcare Services we provided Websites & Digital Products Strategy…"
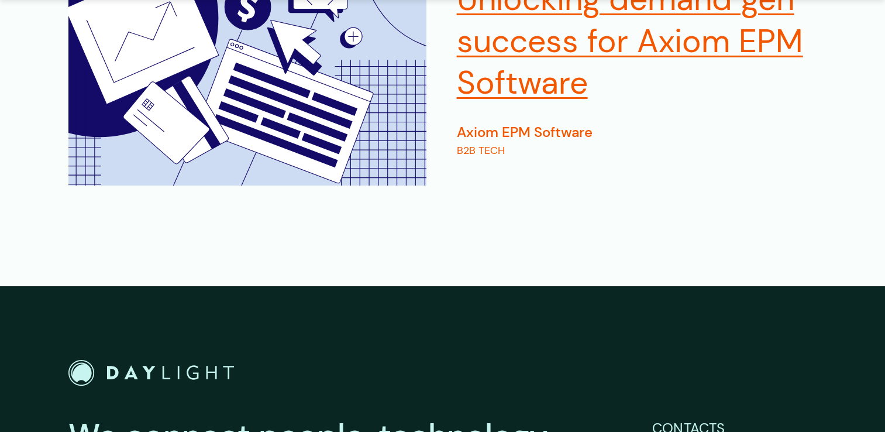
scroll to position [4214, 0]
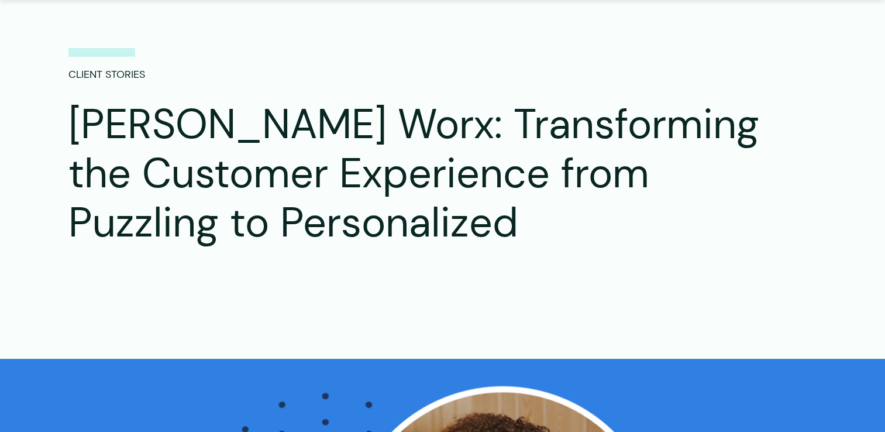
scroll to position [117, 0]
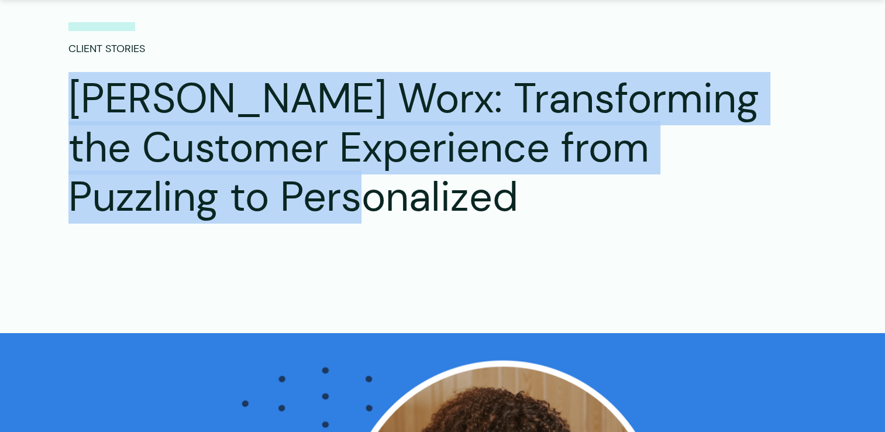
drag, startPoint x: 72, startPoint y: 97, endPoint x: 390, endPoint y: 205, distance: 335.5
click at [390, 205] on h1 "Aurea Worx: Transforming the Customer Experience from Puzzling to Personalized" at bounding box center [424, 147] width 712 height 147
copy h1 "Aurea Worx: Transforming the Customer Experience from Puzzling to Personalized"
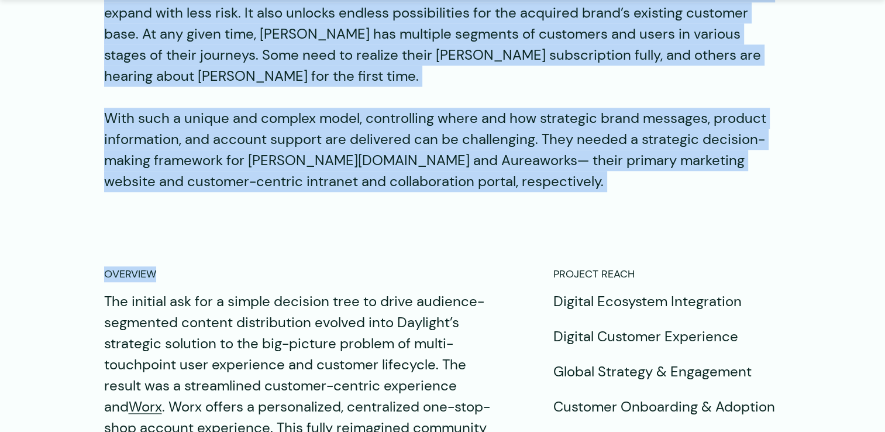
scroll to position [995, 0]
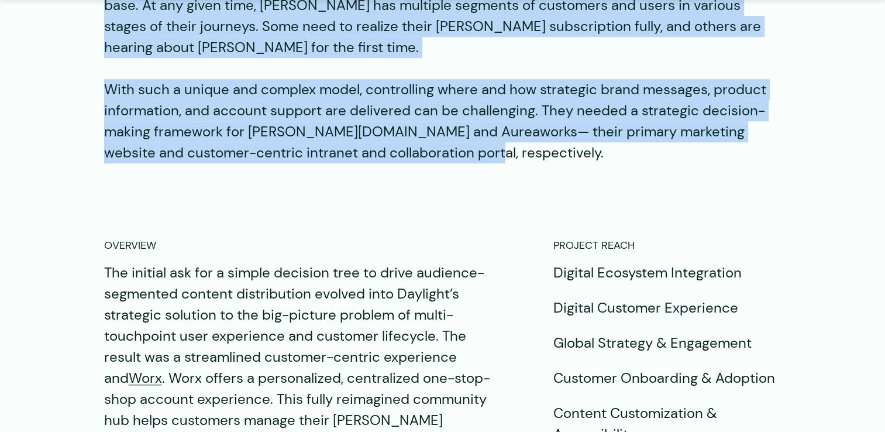
drag, startPoint x: 100, startPoint y: 137, endPoint x: 458, endPoint y: 125, distance: 357.8
copy div "The Opportunity Aurea’s extensive collection of business software provides a we…"
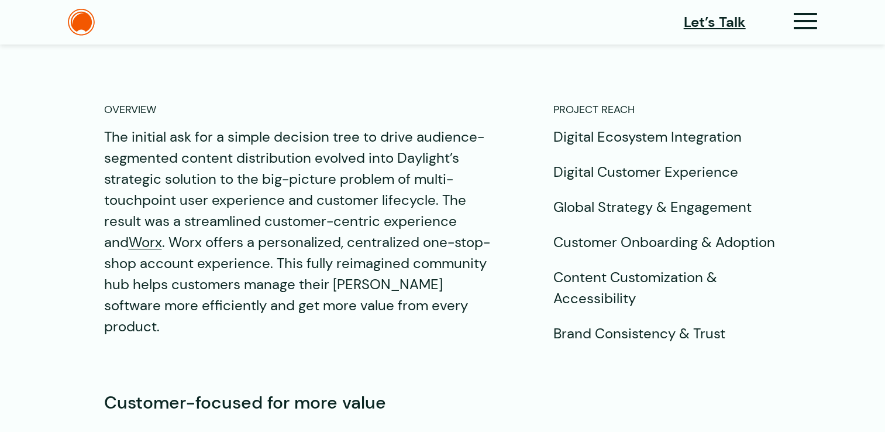
scroll to position [1112, 0]
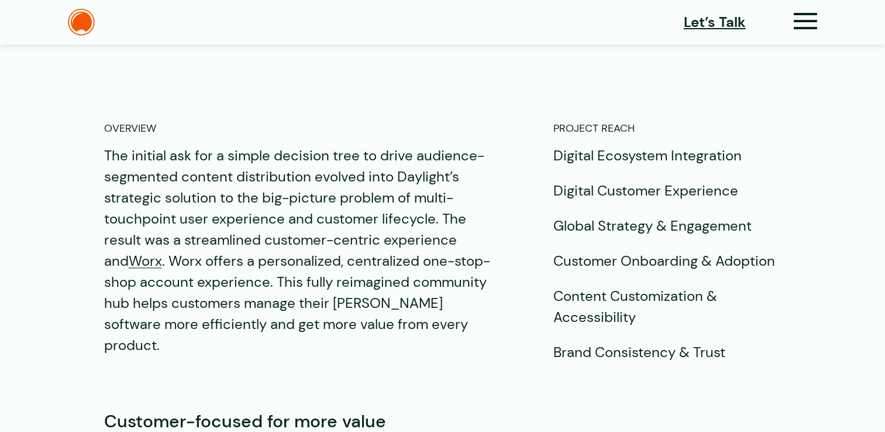
click at [102, 121] on div "OVERVIEW The initial ask for a simple decision tree to drive audience-segmented…" at bounding box center [442, 242] width 771 height 242
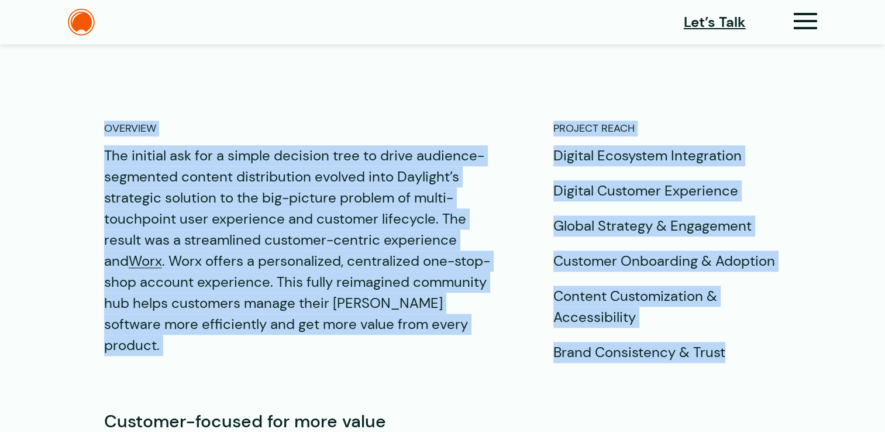
drag, startPoint x: 106, startPoint y: 106, endPoint x: 749, endPoint y: 325, distance: 679.3
click at [749, 325] on div "OVERVIEW The initial ask for a simple decision tree to drive audience-segmented…" at bounding box center [443, 242] width 678 height 242
copy div "OVERVIEW The initial ask for a simple decision tree to drive audience-segmented…"
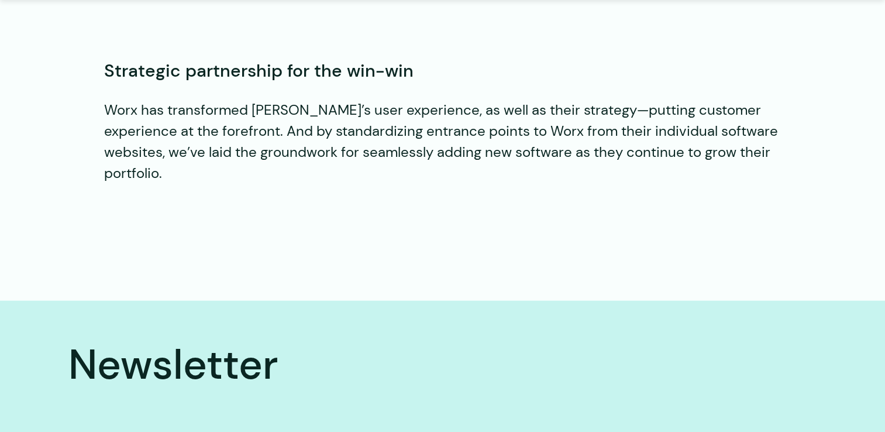
scroll to position [2633, 0]
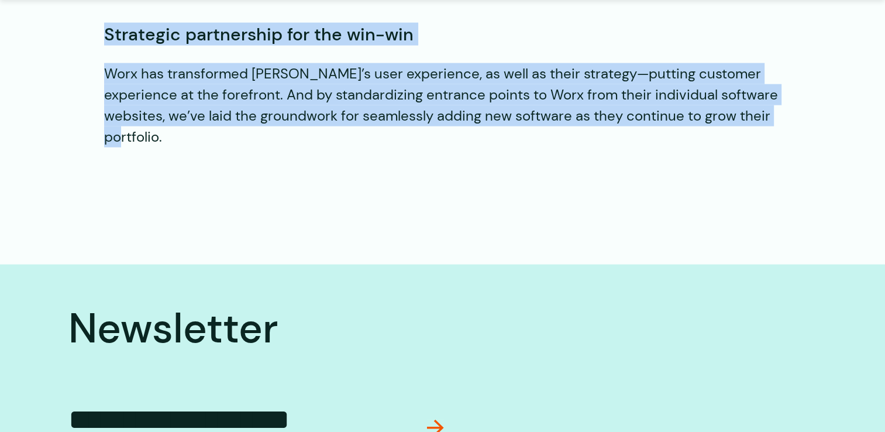
drag, startPoint x: 107, startPoint y: 104, endPoint x: 768, endPoint y: 74, distance: 661.9
copy div "Customer-focused for more value Aurea came to Daylight with a big question mark…"
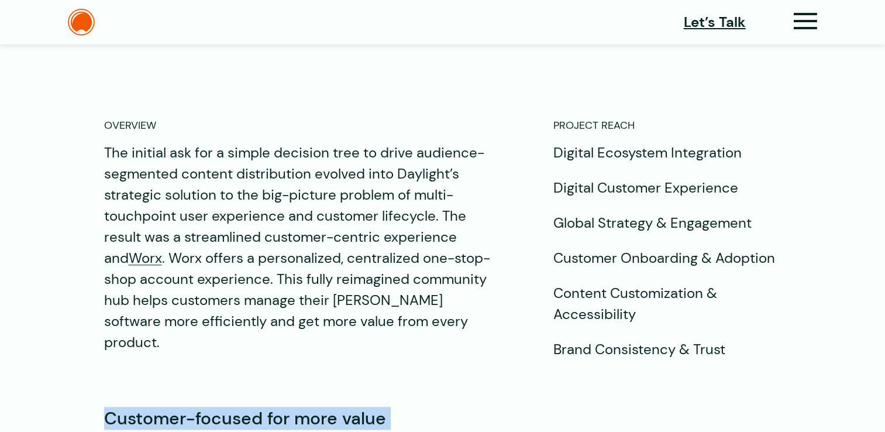
scroll to position [1112, 0]
